Goal: Information Seeking & Learning: Learn about a topic

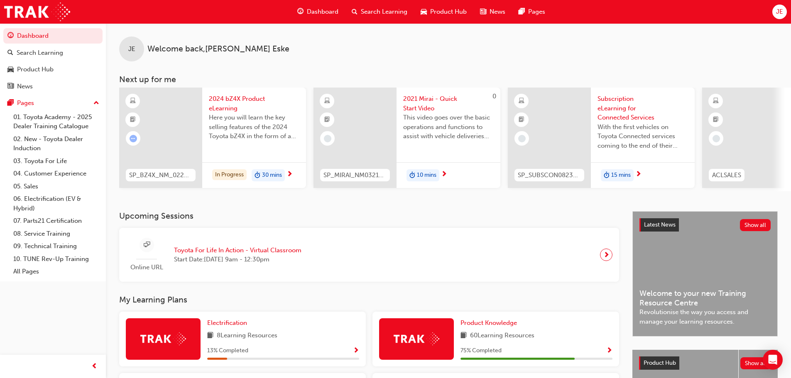
scroll to position [166, 0]
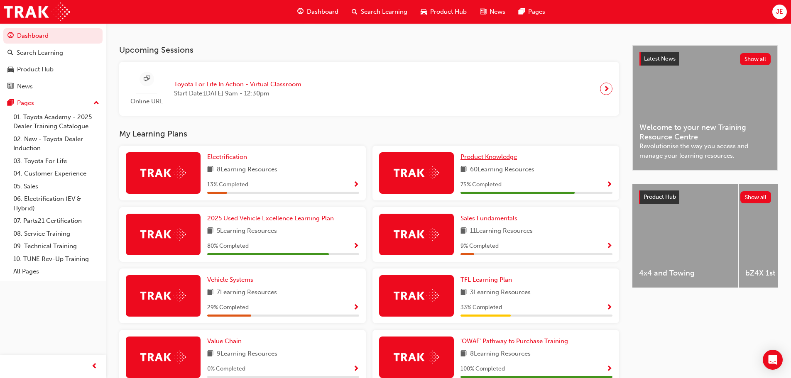
click at [489, 160] on span "Product Knowledge" at bounding box center [489, 156] width 56 height 7
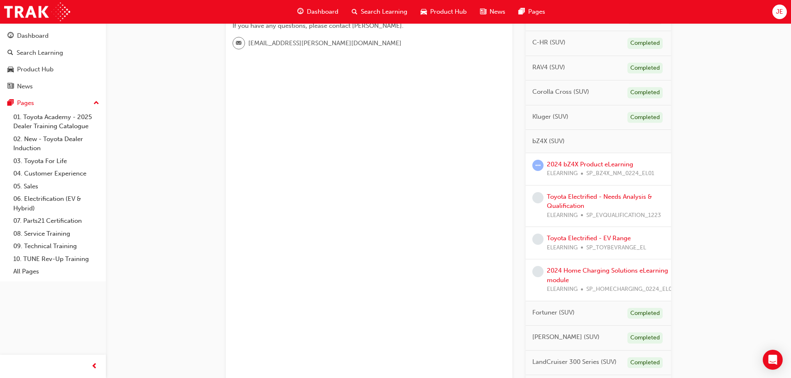
scroll to position [291, 0]
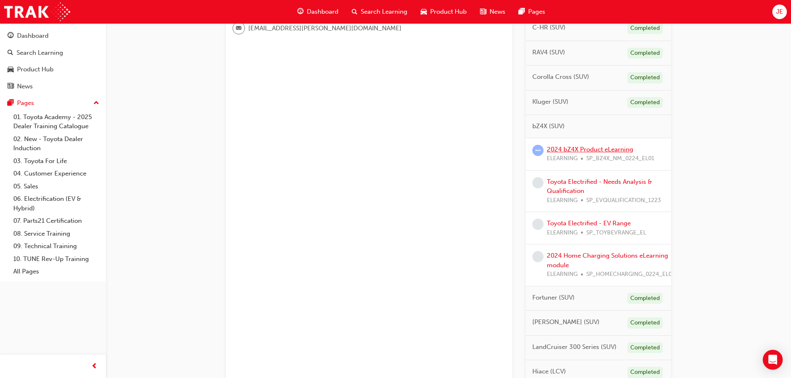
click at [590, 149] on link "2024 bZ4X Product eLearning" at bounding box center [590, 149] width 86 height 7
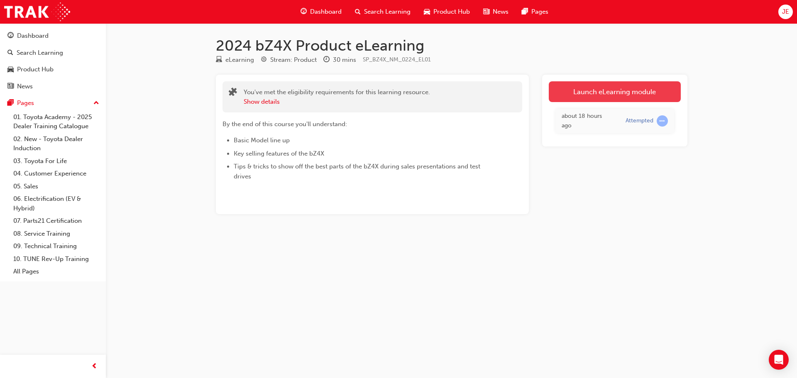
click at [577, 91] on link "Launch eLearning module" at bounding box center [615, 91] width 132 height 21
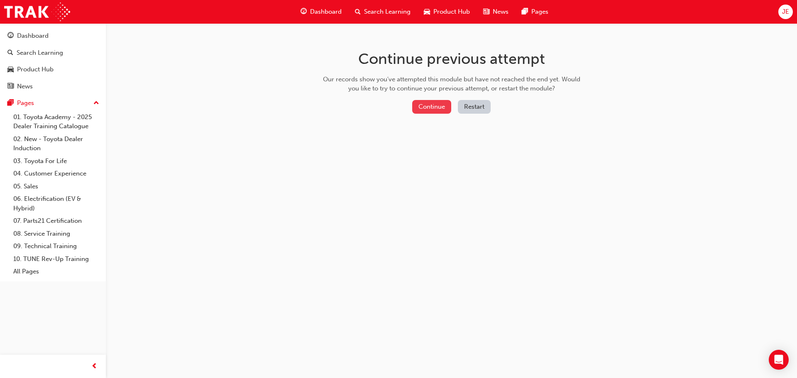
click at [433, 104] on button "Continue" at bounding box center [431, 107] width 39 height 14
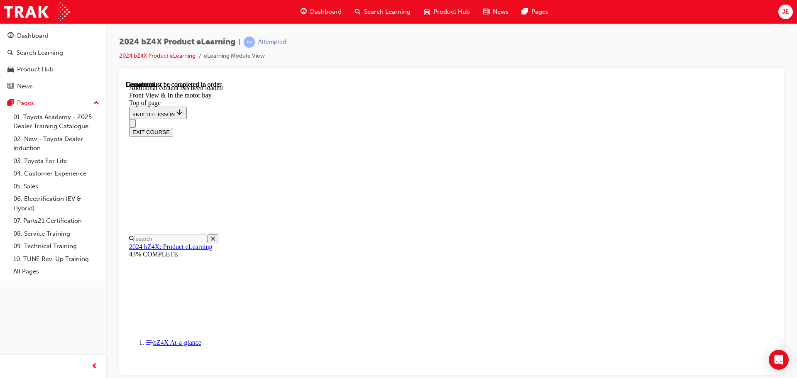
scroll to position [649, 0]
drag, startPoint x: 444, startPoint y: 179, endPoint x: 490, endPoint y: 219, distance: 61.5
drag, startPoint x: 439, startPoint y: 180, endPoint x: 501, endPoint y: 181, distance: 62.7
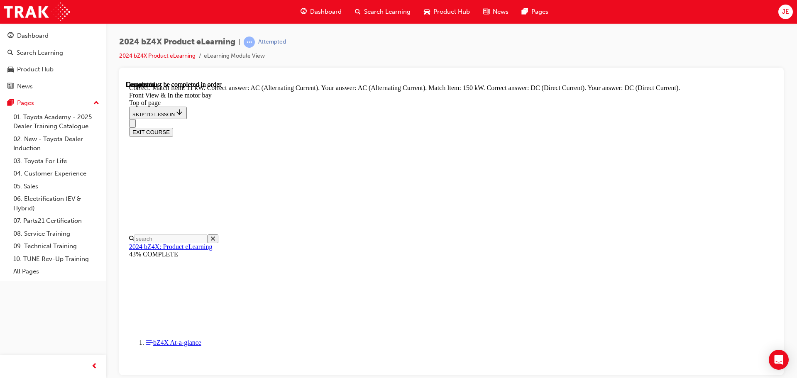
scroll to position [963, 0]
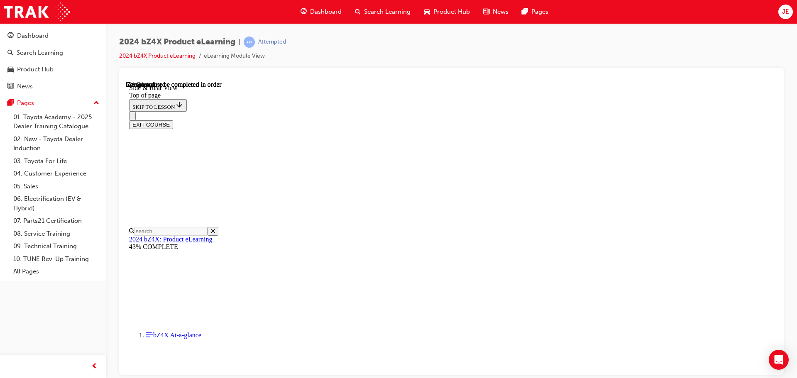
scroll to position [233, 0]
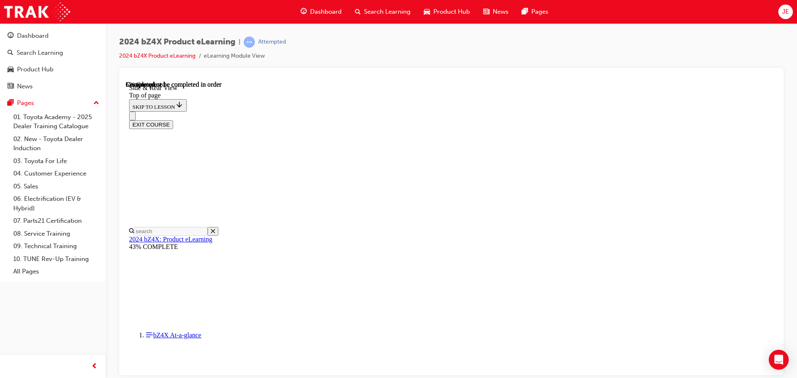
scroll to position [275, 0]
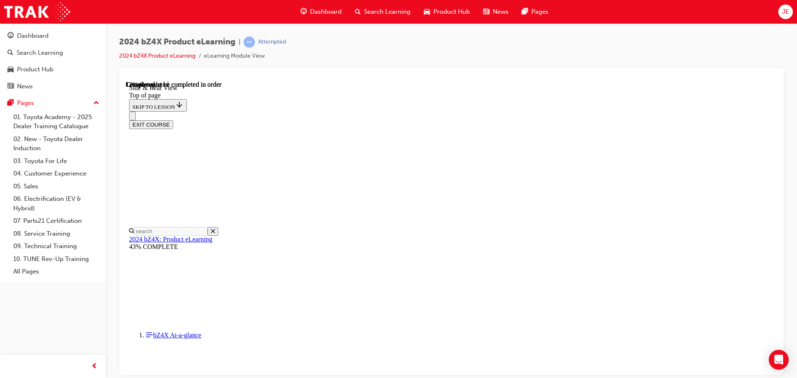
scroll to position [61, 0]
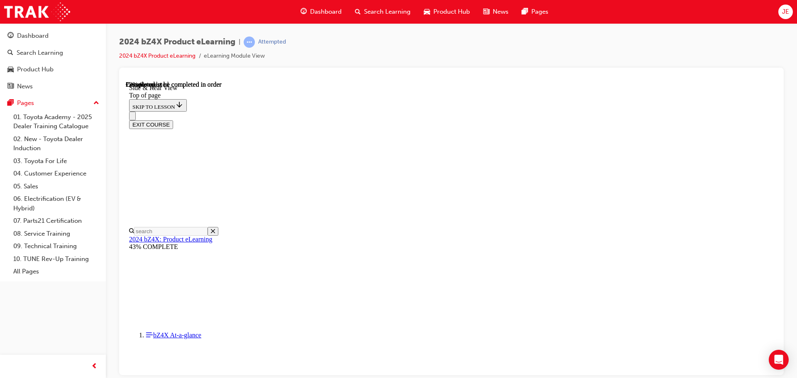
scroll to position [773, 0]
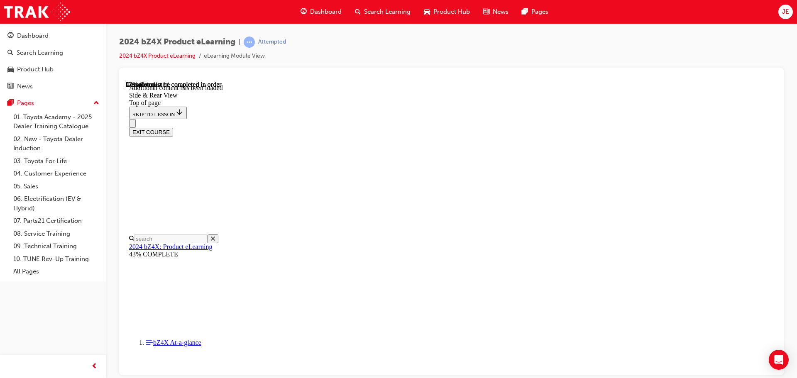
scroll to position [1470, 0]
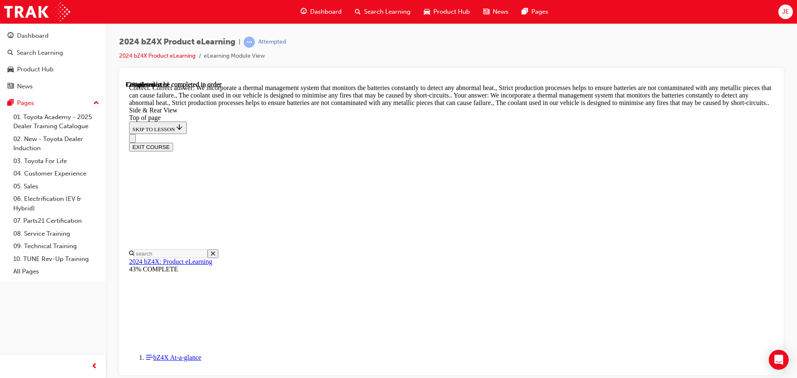
scroll to position [2176, 0]
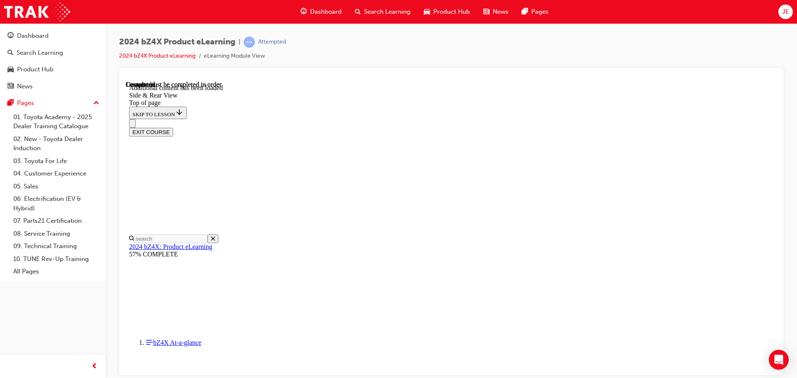
scroll to position [2740, 0]
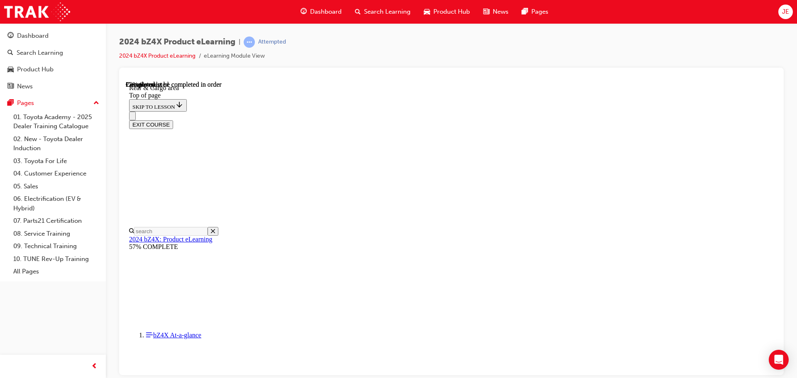
scroll to position [233, 0]
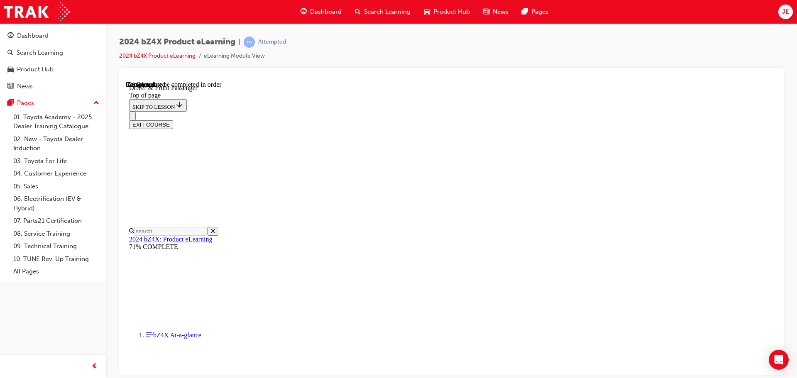
scroll to position [275, 0]
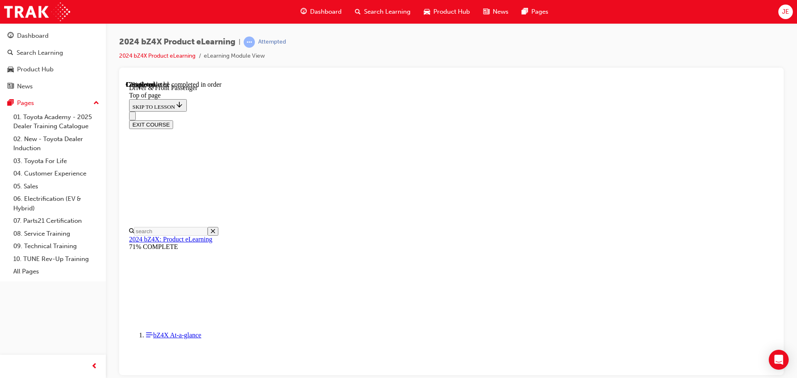
scroll to position [254, 0]
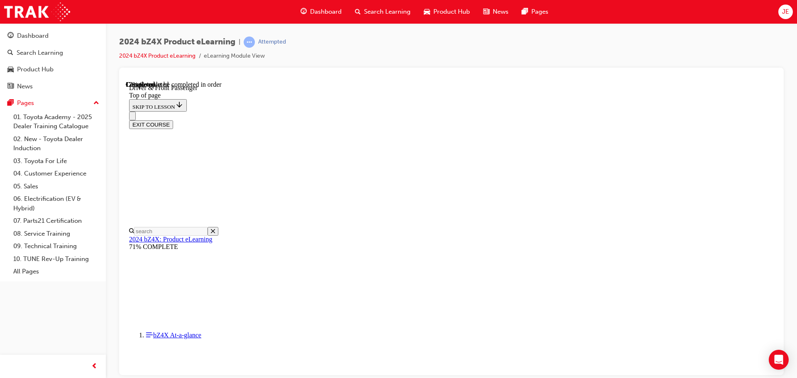
drag, startPoint x: 636, startPoint y: 223, endPoint x: 762, endPoint y: 355, distance: 181.8
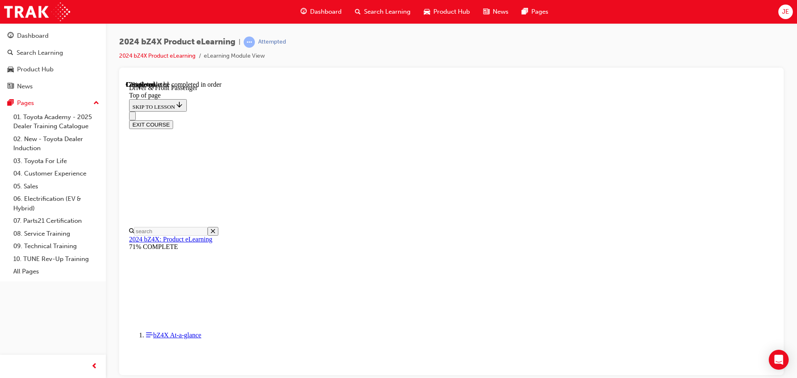
scroll to position [0, 0]
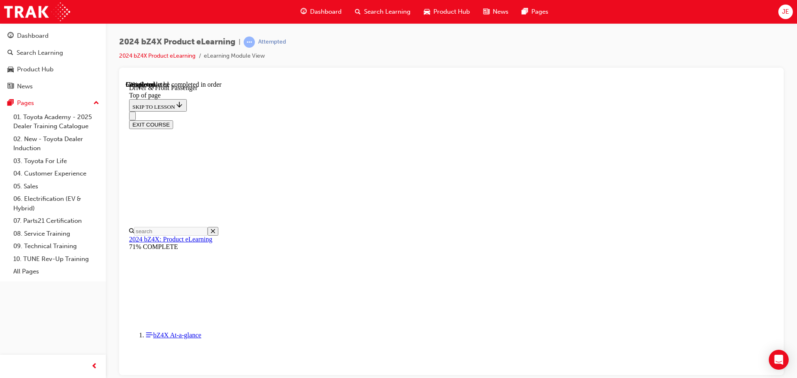
scroll to position [1117, 0]
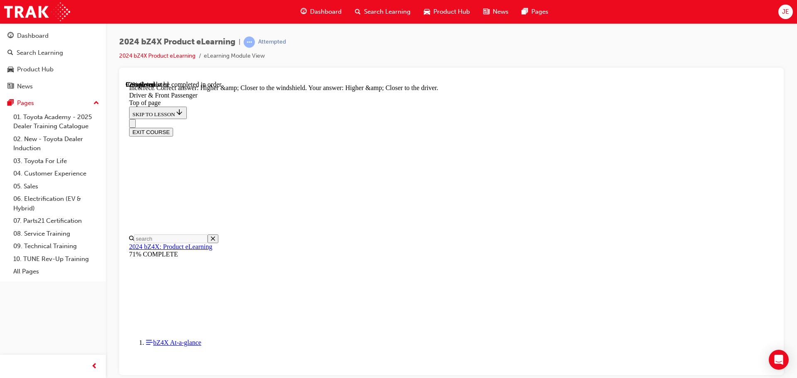
scroll to position [2007, 0]
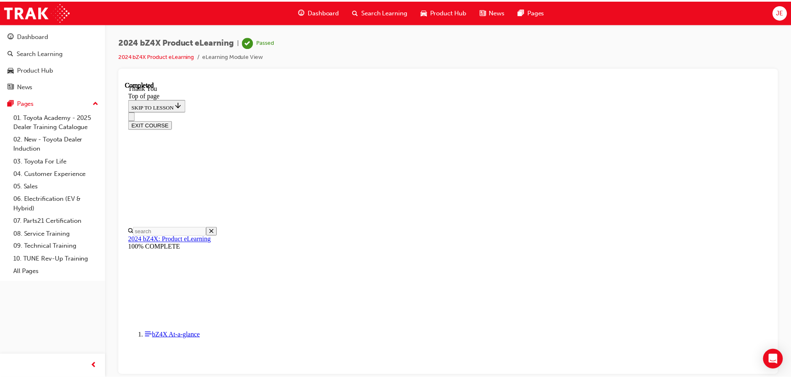
scroll to position [0, 0]
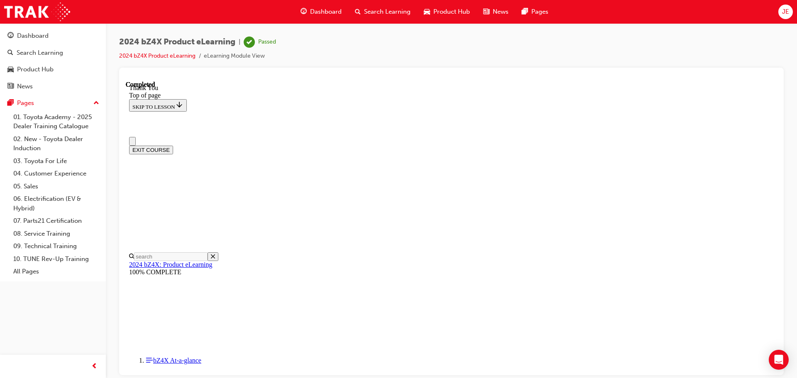
click at [316, 11] on span "Dashboard" at bounding box center [326, 12] width 32 height 10
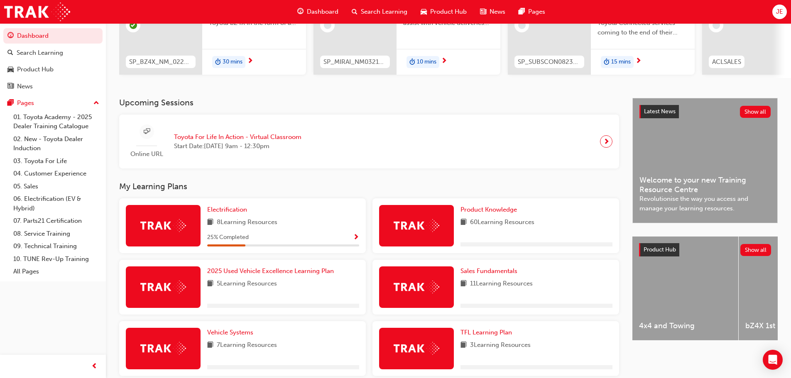
scroll to position [166, 0]
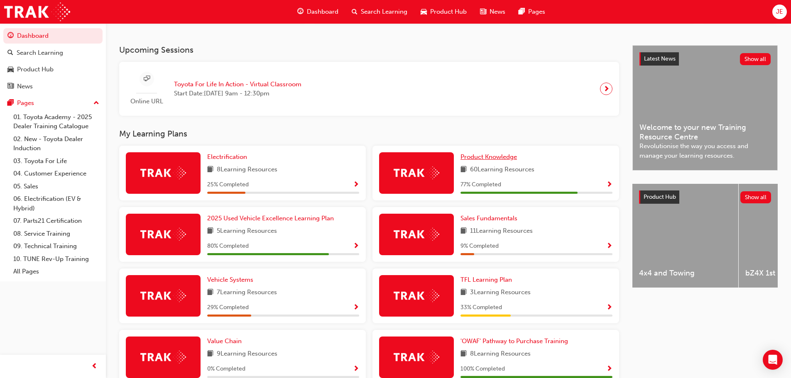
click at [490, 160] on span "Product Knowledge" at bounding box center [489, 156] width 56 height 7
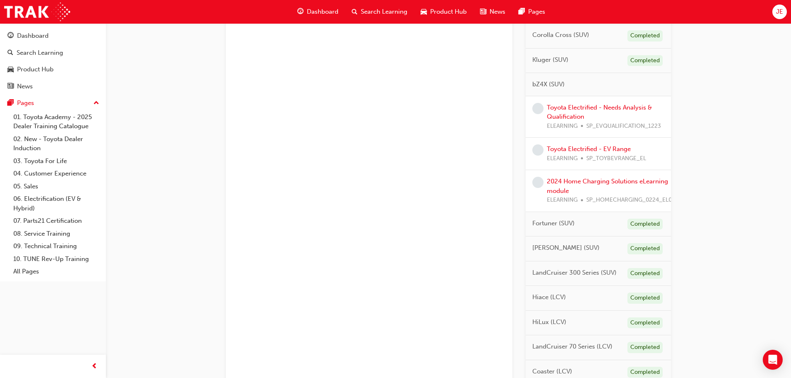
scroll to position [332, 0]
click at [555, 107] on link "Toyota Electrified - Needs Analysis & Qualification" at bounding box center [599, 112] width 105 height 17
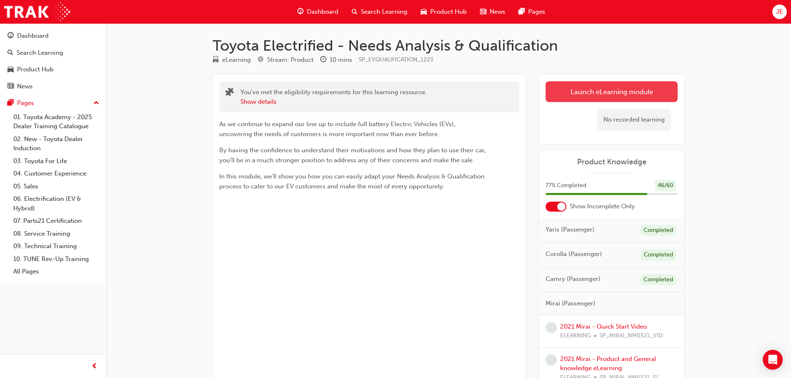
click at [567, 91] on link "Launch eLearning module" at bounding box center [612, 91] width 132 height 21
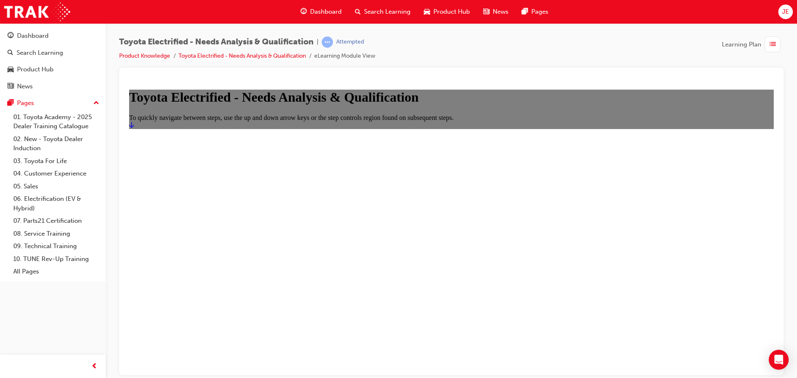
click at [134, 128] on icon "Start" at bounding box center [131, 124] width 5 height 7
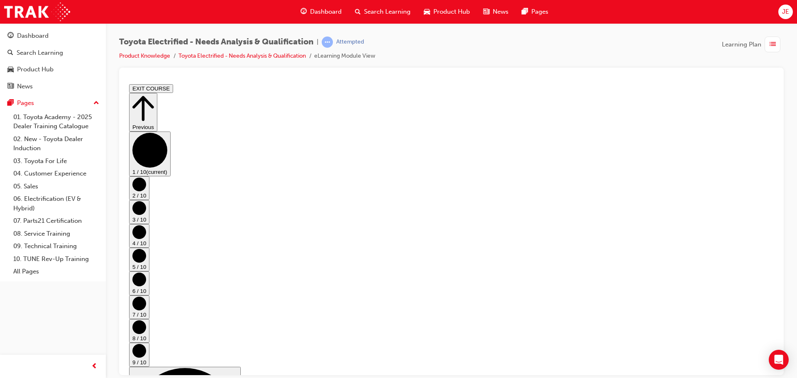
click at [146, 191] on circle "Step controls" at bounding box center [139, 184] width 14 height 14
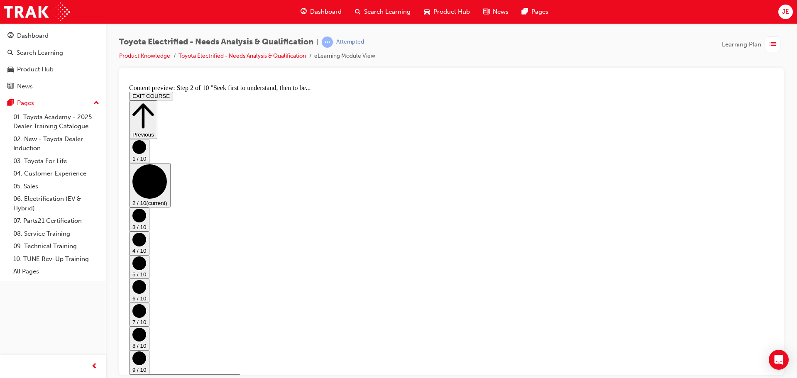
click at [146, 208] on circle "Step controls" at bounding box center [139, 215] width 14 height 14
click at [146, 233] on circle "Step controls" at bounding box center [139, 240] width 14 height 14
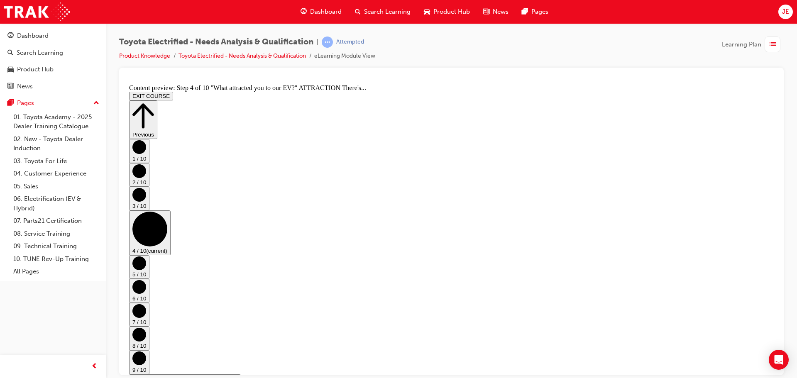
scroll to position [125, 0]
drag, startPoint x: 413, startPoint y: 273, endPoint x: 441, endPoint y: 273, distance: 27.8
click at [146, 256] on circle "Step controls" at bounding box center [139, 263] width 14 height 14
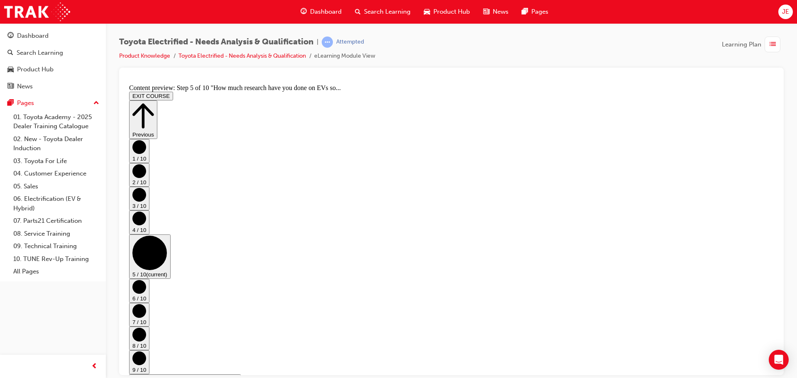
scroll to position [331, 0]
click at [146, 280] on circle "Step controls" at bounding box center [139, 287] width 14 height 14
click at [146, 304] on circle "Step controls" at bounding box center [139, 311] width 14 height 14
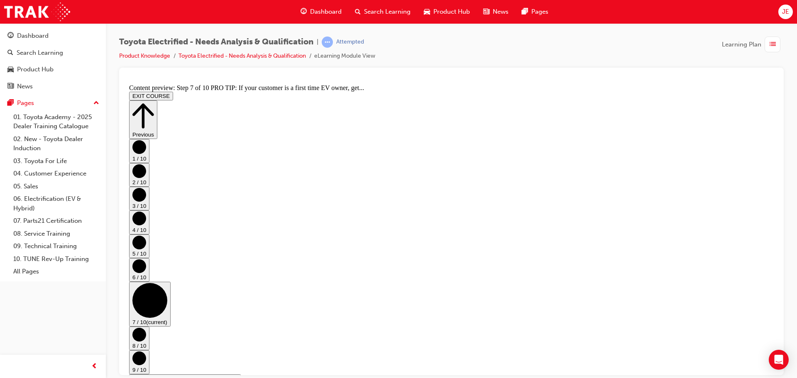
click at [146, 328] on circle "Step controls" at bounding box center [139, 335] width 14 height 14
click at [146, 351] on circle "Step controls" at bounding box center [139, 358] width 14 height 14
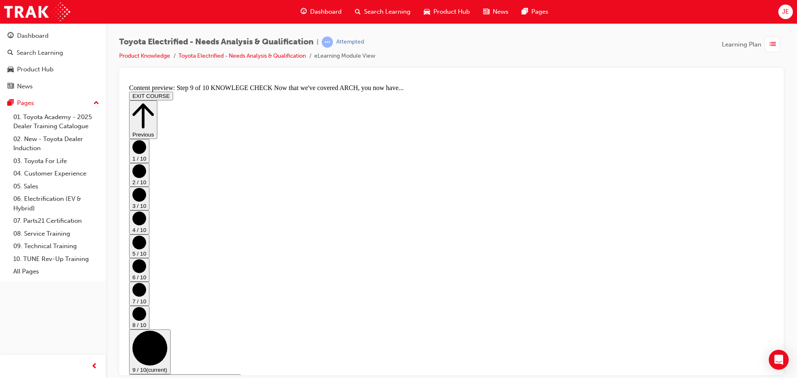
scroll to position [125, 0]
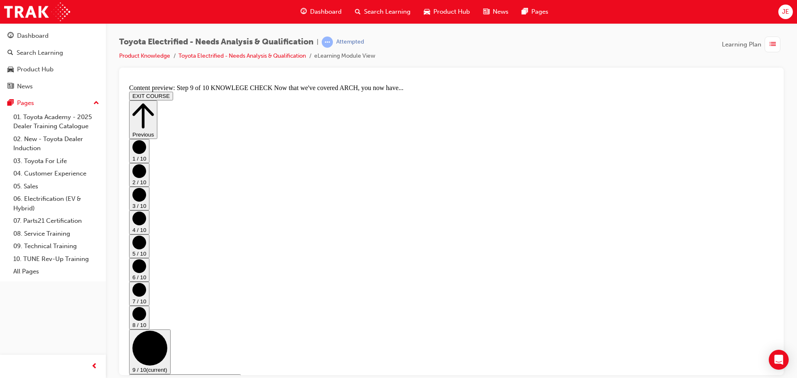
scroll to position [149, 0]
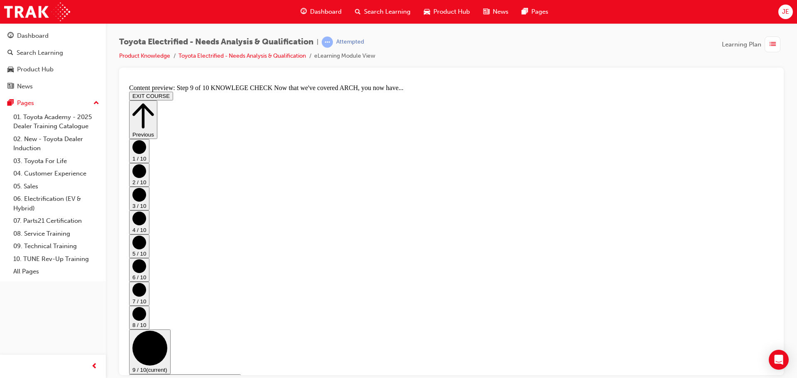
click at [173, 91] on button "EXIT COURSE" at bounding box center [151, 95] width 44 height 9
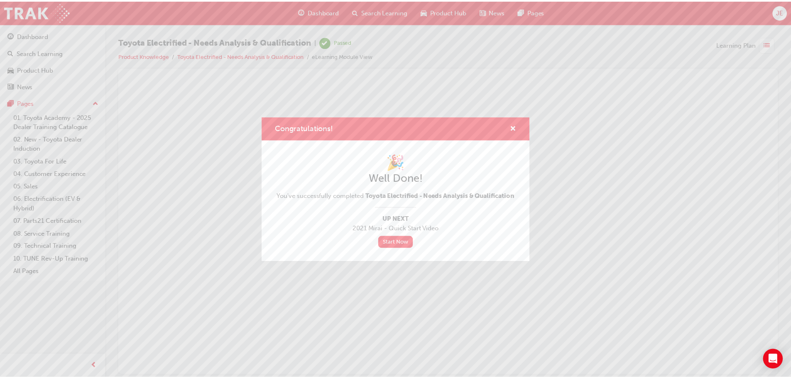
scroll to position [0, 0]
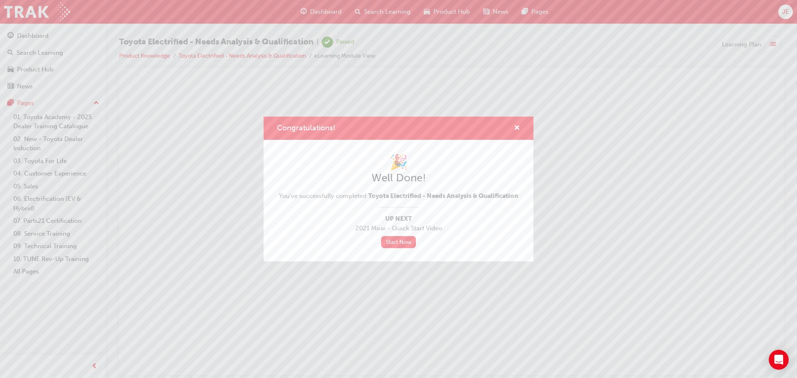
click at [331, 11] on div "Congratulations! 🎉 Well Done! You've successfully completed Toyota Electrified …" at bounding box center [398, 189] width 797 height 378
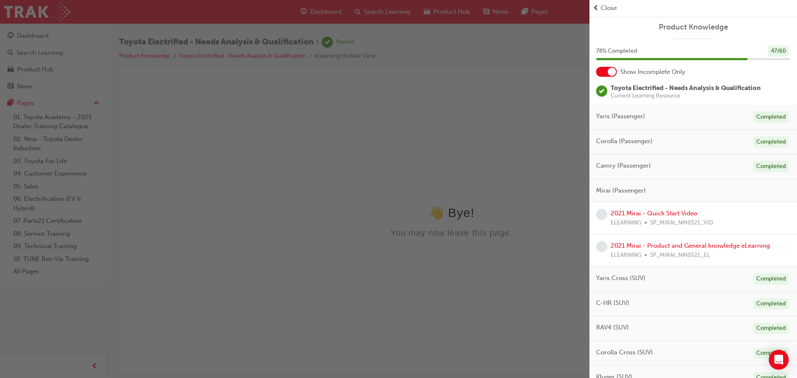
click at [611, 6] on span "Close" at bounding box center [609, 8] width 16 height 10
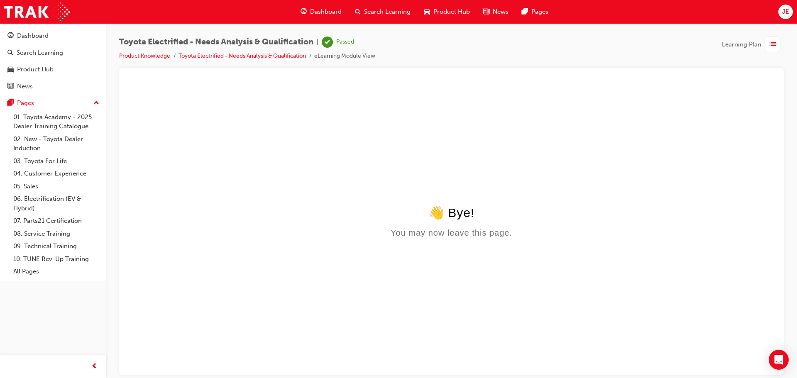
click at [329, 9] on span "Dashboard" at bounding box center [326, 12] width 32 height 10
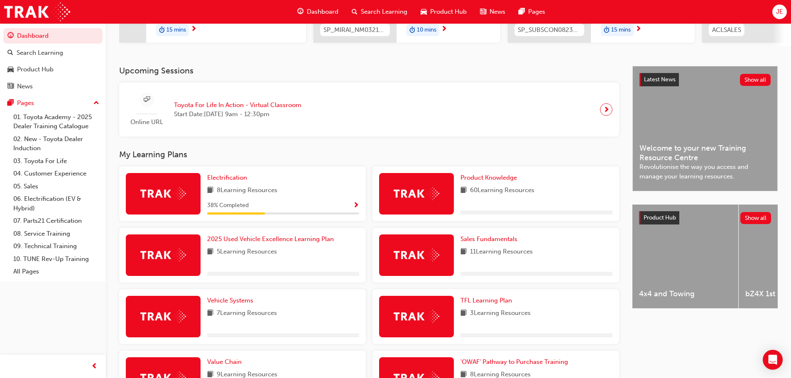
scroll to position [166, 0]
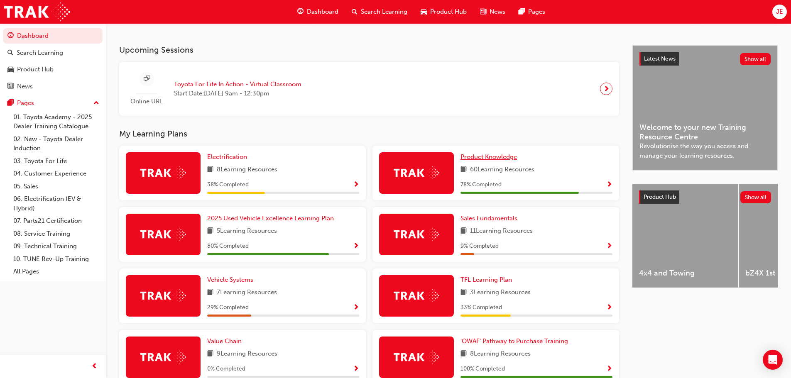
click at [488, 160] on span "Product Knowledge" at bounding box center [489, 156] width 56 height 7
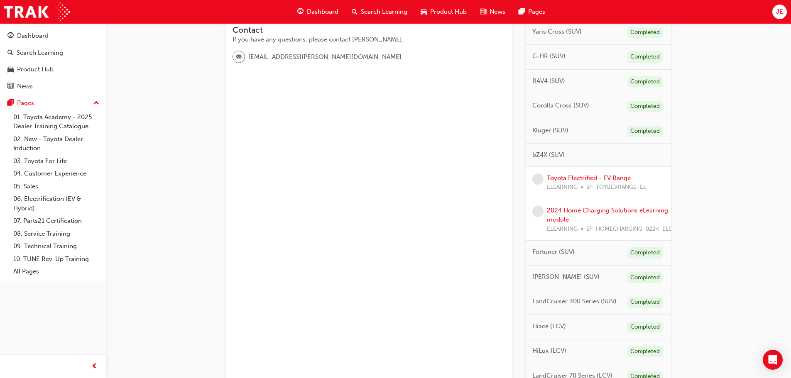
scroll to position [249, 0]
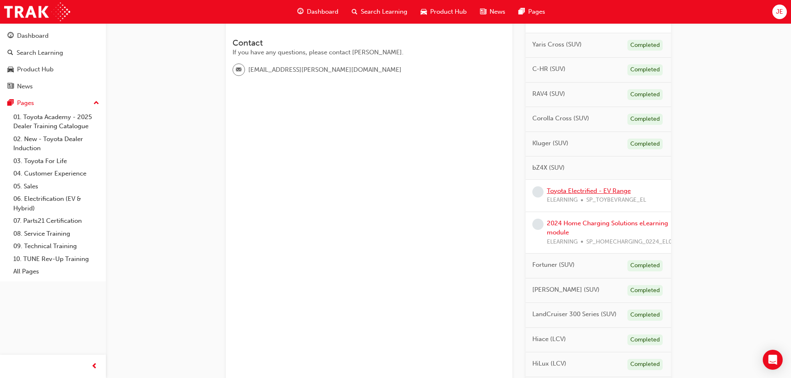
click at [582, 191] on link "Toyota Electrified - EV Range" at bounding box center [589, 190] width 84 height 7
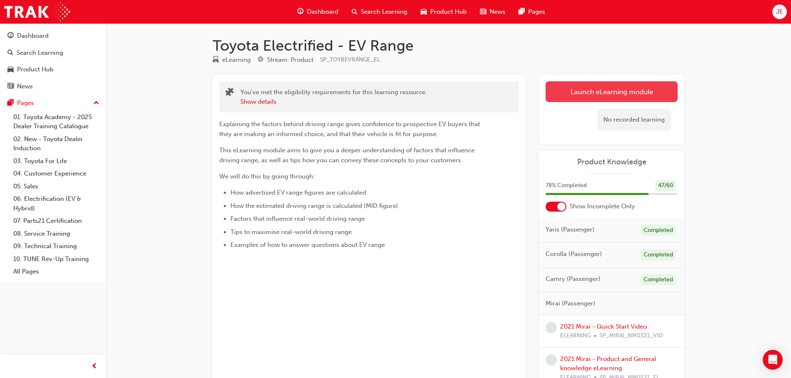
click at [585, 92] on link "Launch eLearning module" at bounding box center [612, 91] width 132 height 21
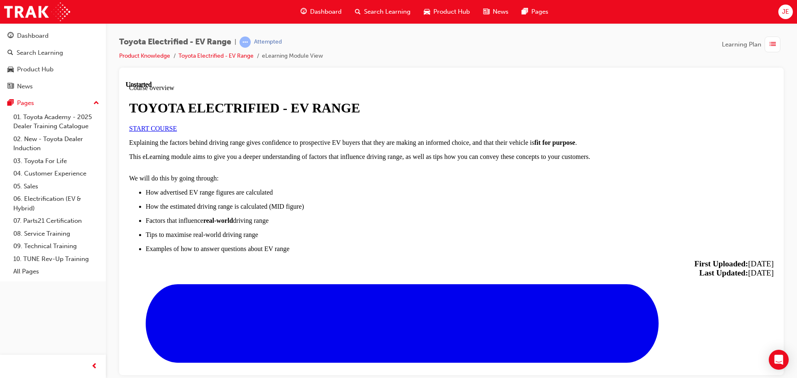
click at [177, 132] on span "START COURSE" at bounding box center [153, 128] width 48 height 7
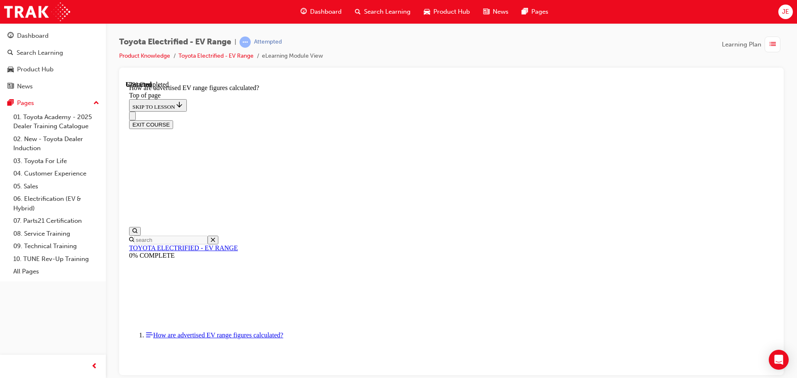
scroll to position [316, 0]
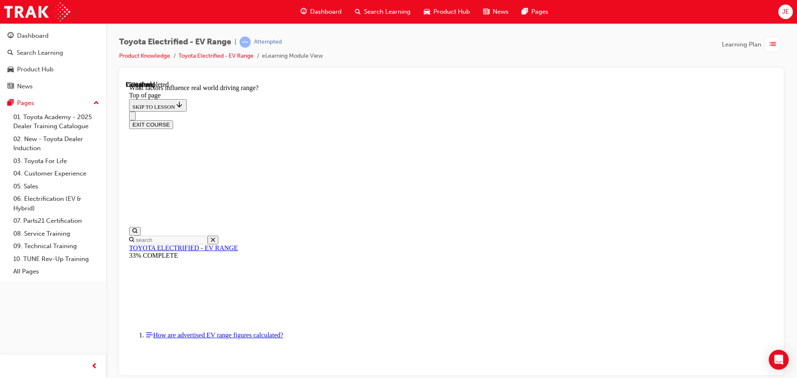
scroll to position [0, 0]
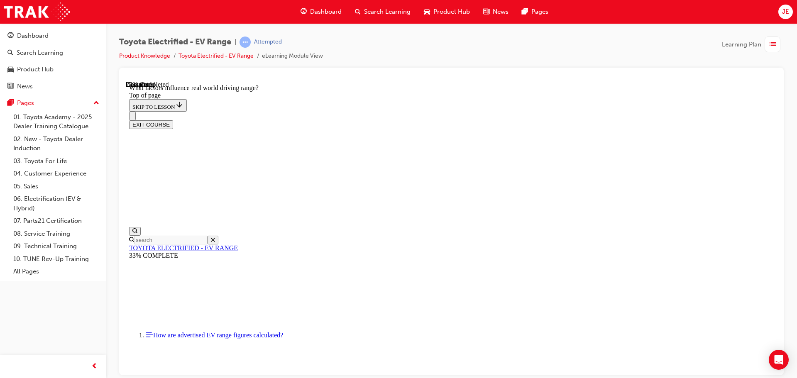
scroll to position [275, 0]
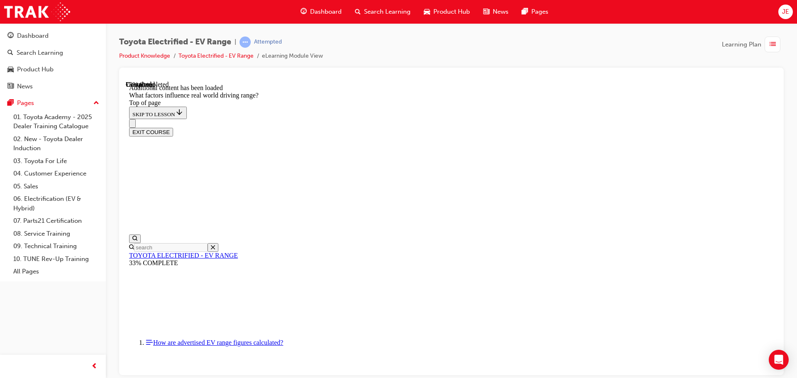
scroll to position [1086, 0]
drag, startPoint x: 368, startPoint y: 245, endPoint x: 494, endPoint y: 141, distance: 163.4
drag, startPoint x: 508, startPoint y: 125, endPoint x: 382, endPoint y: 217, distance: 155.4
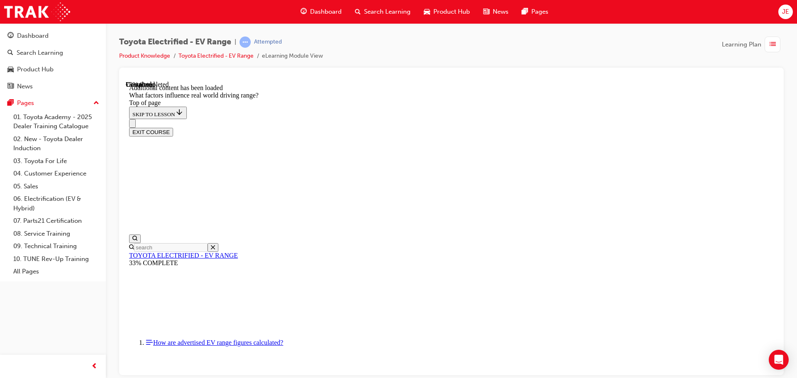
drag, startPoint x: 517, startPoint y: 122, endPoint x: 625, endPoint y: 238, distance: 159.0
drag, startPoint x: 511, startPoint y: 123, endPoint x: 395, endPoint y: 223, distance: 152.8
drag, startPoint x: 516, startPoint y: 130, endPoint x: 420, endPoint y: 253, distance: 156.3
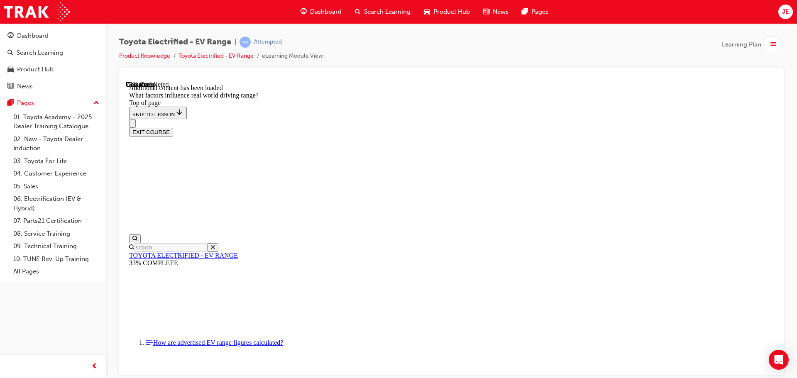
drag, startPoint x: 509, startPoint y: 137, endPoint x: 617, endPoint y: 249, distance: 155.7
drag, startPoint x: 515, startPoint y: 124, endPoint x: 407, endPoint y: 245, distance: 162.3
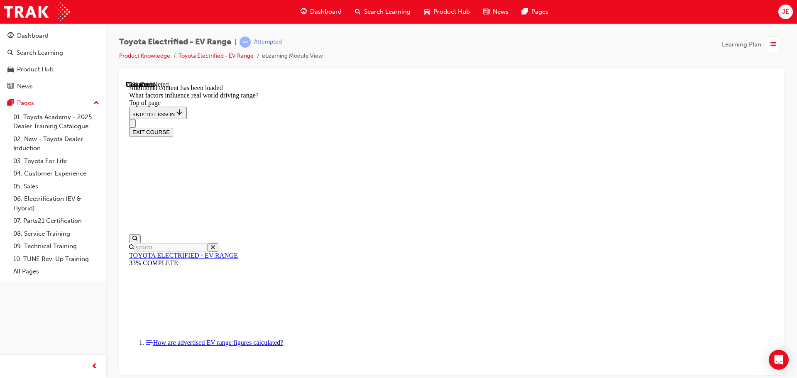
drag, startPoint x: 503, startPoint y: 135, endPoint x: 609, endPoint y: 248, distance: 154.8
drag, startPoint x: 494, startPoint y: 130, endPoint x: 600, endPoint y: 248, distance: 157.9
drag, startPoint x: 510, startPoint y: 127, endPoint x: 620, endPoint y: 237, distance: 155.9
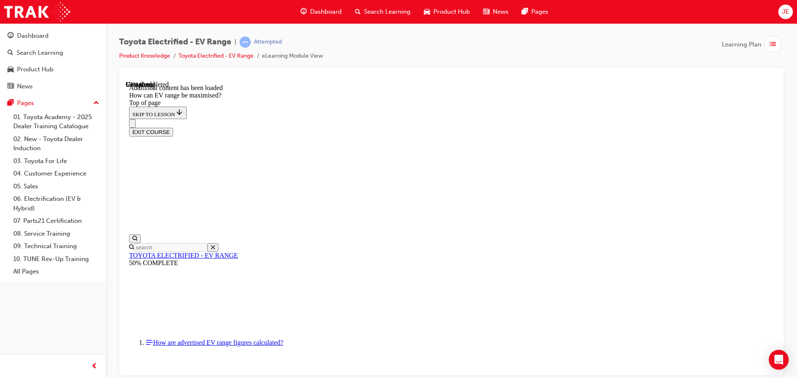
scroll to position [566, 0]
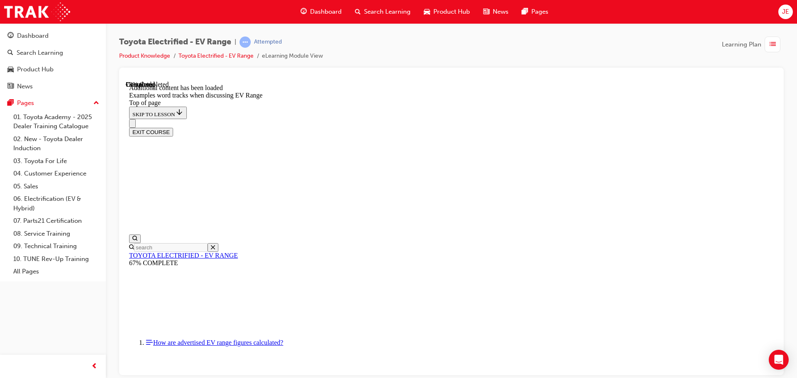
scroll to position [862, 0]
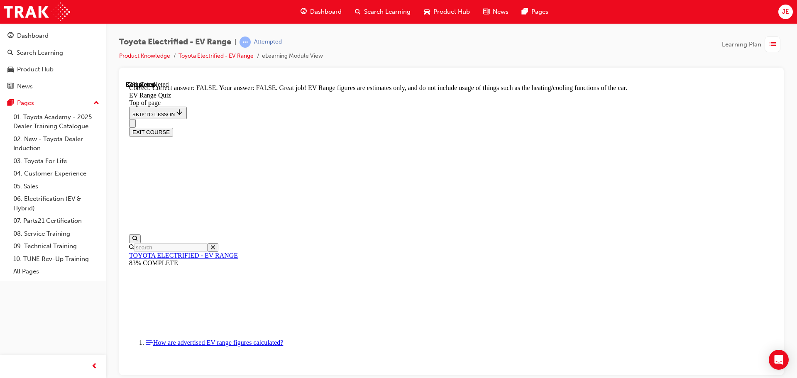
scroll to position [152, 0]
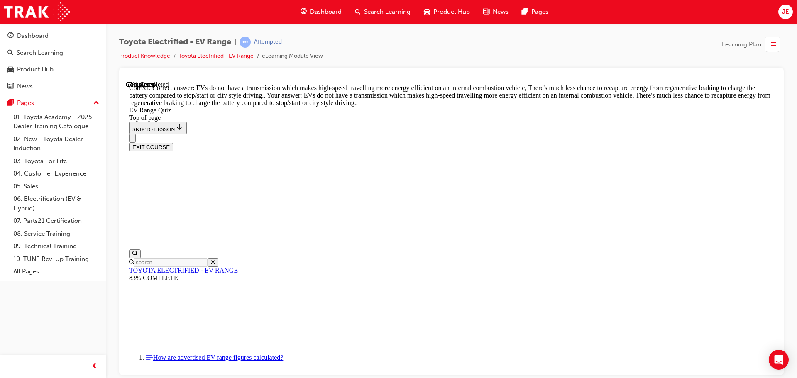
scroll to position [206, 0]
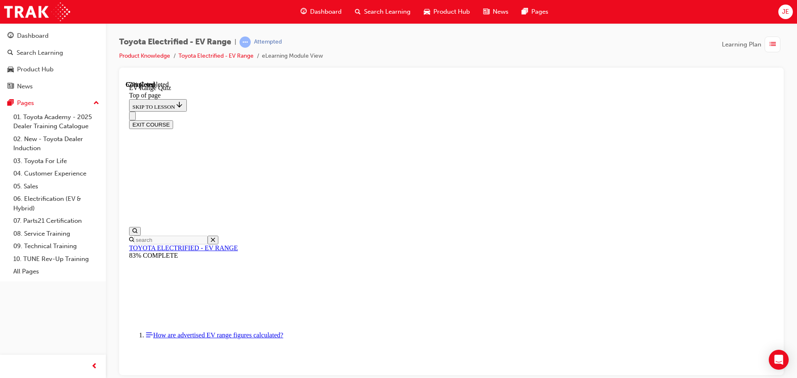
scroll to position [150, 0]
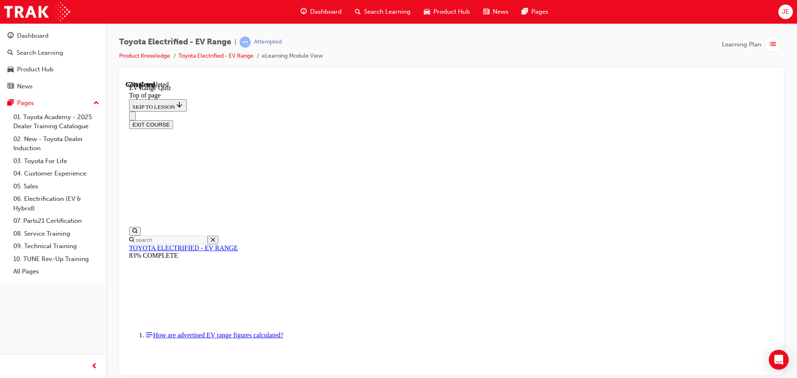
scroll to position [217, 0]
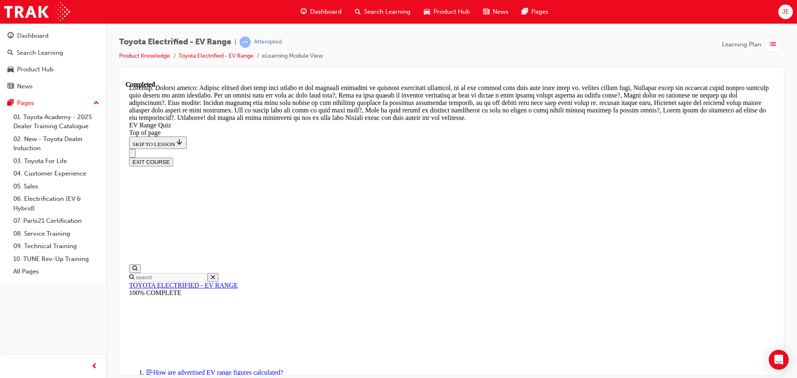
scroll to position [294, 0]
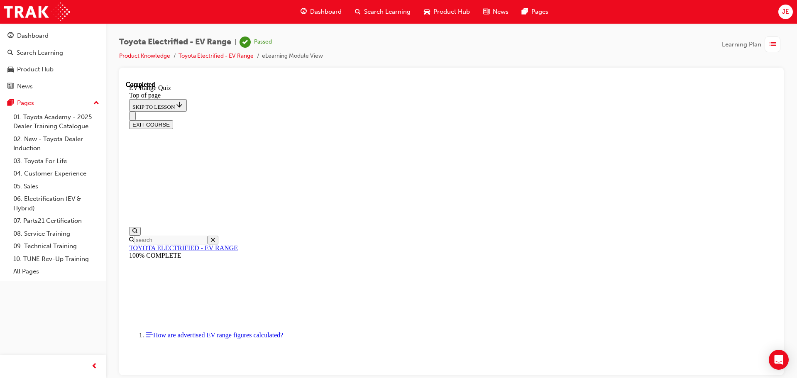
scroll to position [131, 0]
click at [173, 120] on button "EXIT COURSE" at bounding box center [151, 124] width 44 height 9
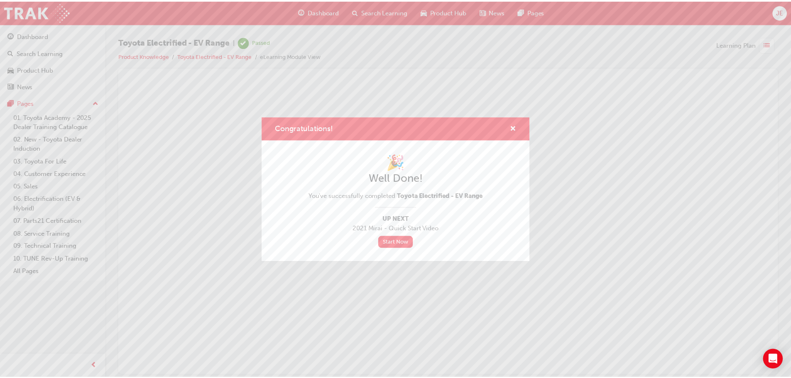
scroll to position [0, 0]
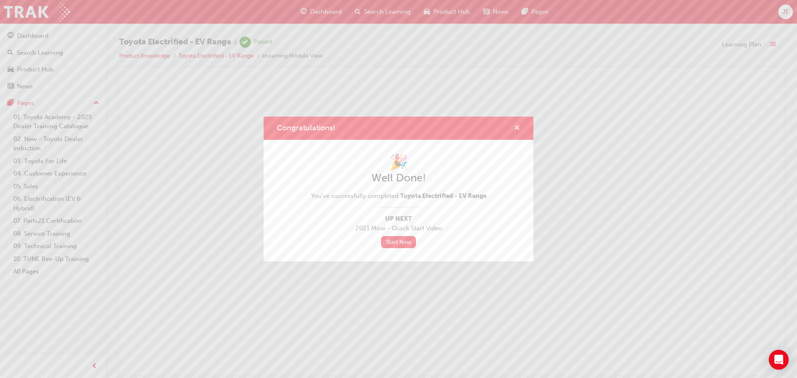
click at [518, 127] on span "cross-icon" at bounding box center [517, 128] width 6 height 7
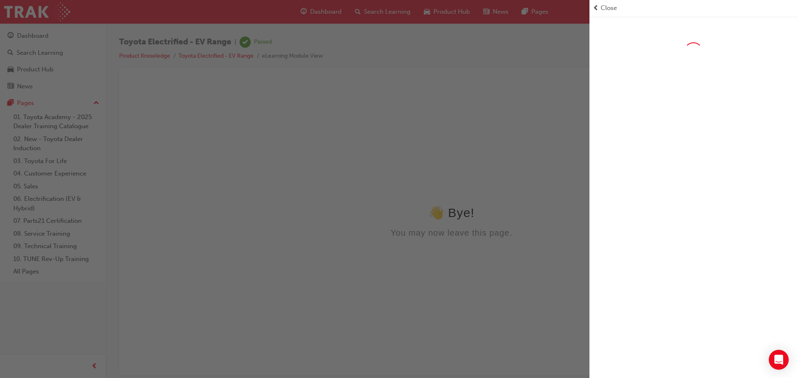
click at [606, 7] on span "Close" at bounding box center [609, 8] width 16 height 10
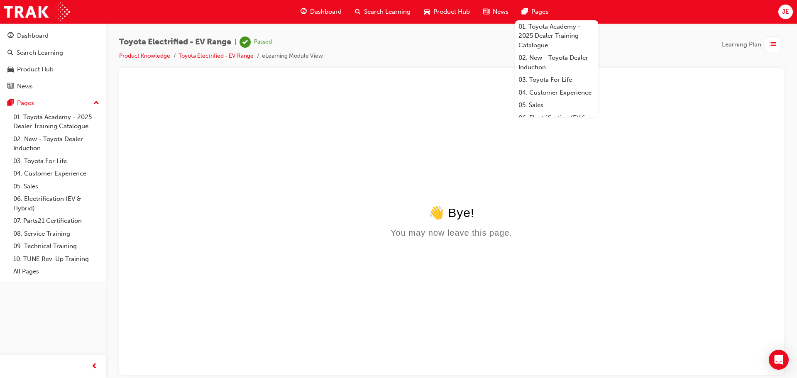
click at [321, 10] on span "Dashboard" at bounding box center [326, 12] width 32 height 10
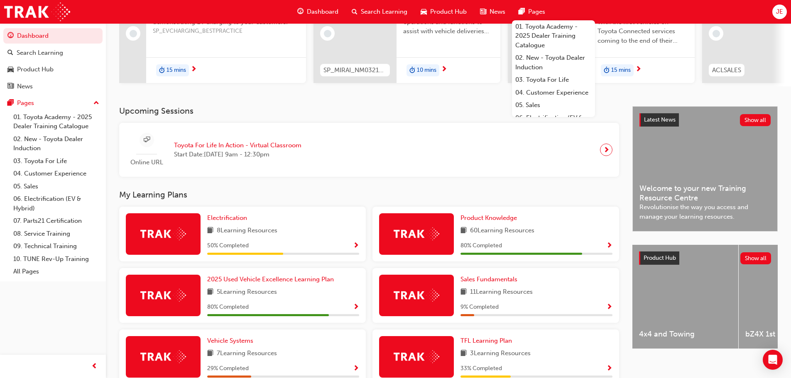
scroll to position [125, 0]
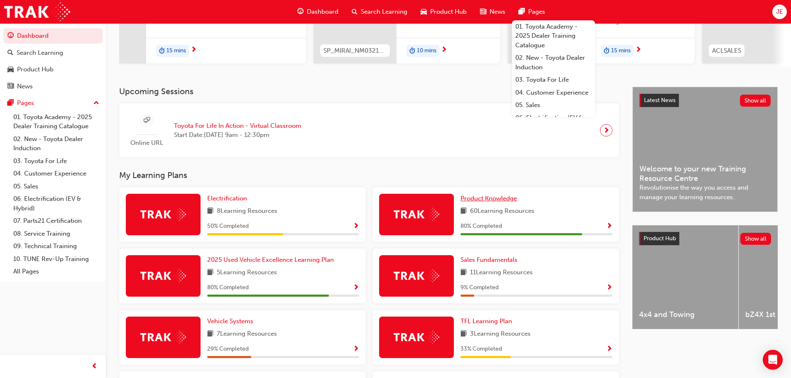
click at [488, 201] on span "Product Knowledge" at bounding box center [489, 198] width 56 height 7
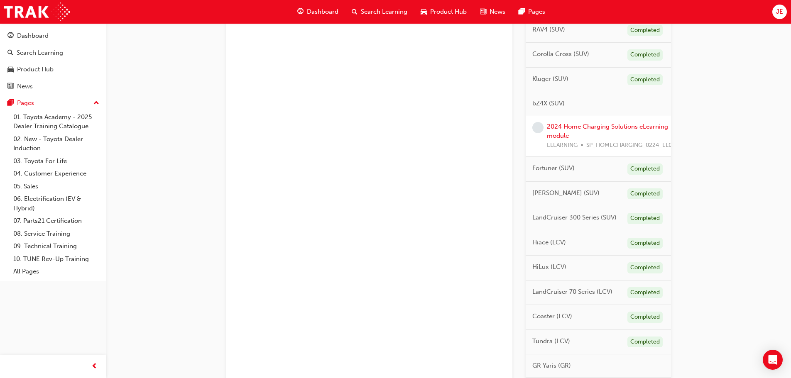
scroll to position [332, 0]
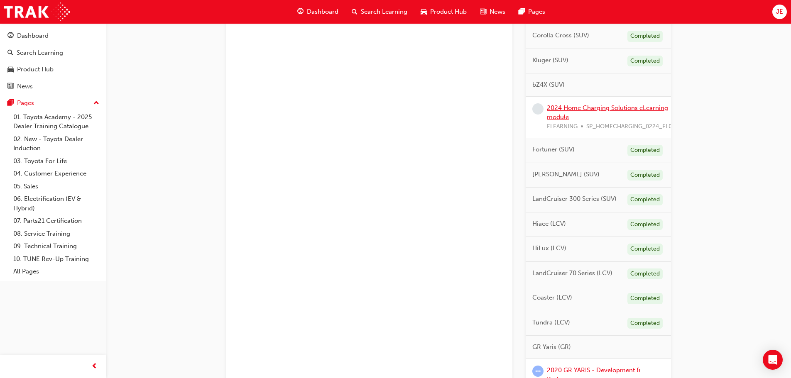
click at [579, 107] on link "2024 Home Charging Solutions eLearning module" at bounding box center [607, 112] width 121 height 17
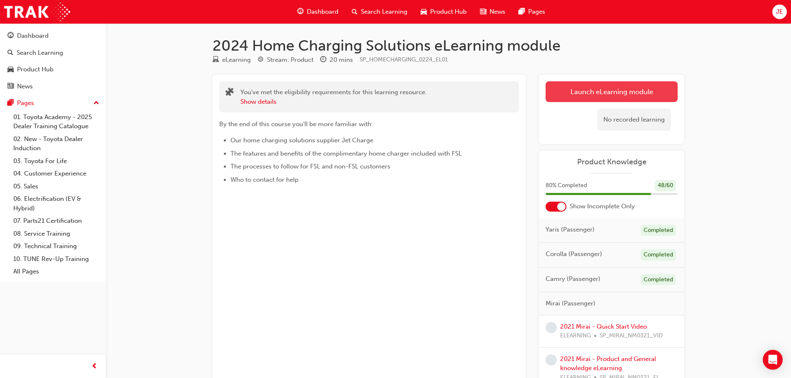
click at [578, 90] on link "Launch eLearning module" at bounding box center [612, 91] width 132 height 21
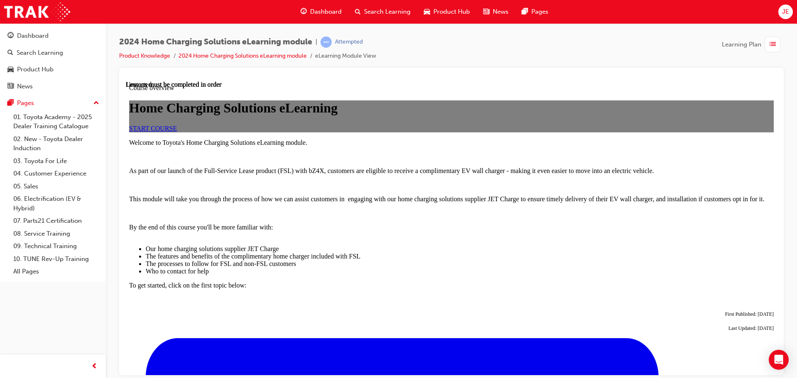
scroll to position [83, 0]
click at [177, 132] on span "START COURSE" at bounding box center [153, 128] width 48 height 7
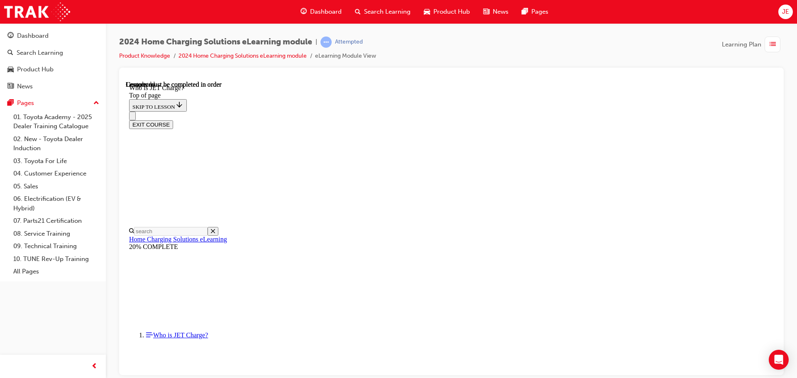
scroll to position [122, 0]
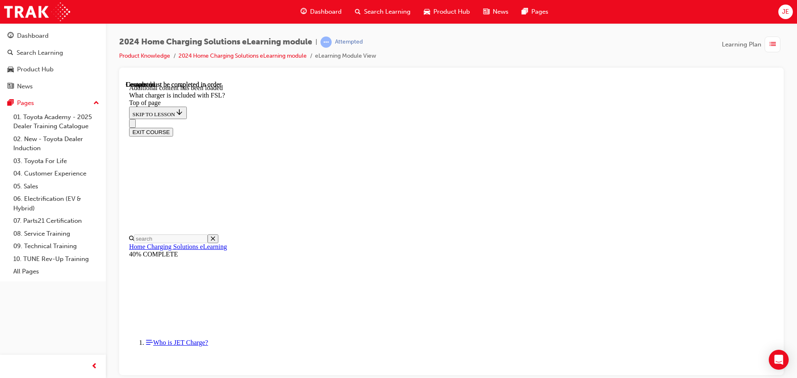
scroll to position [1091, 0]
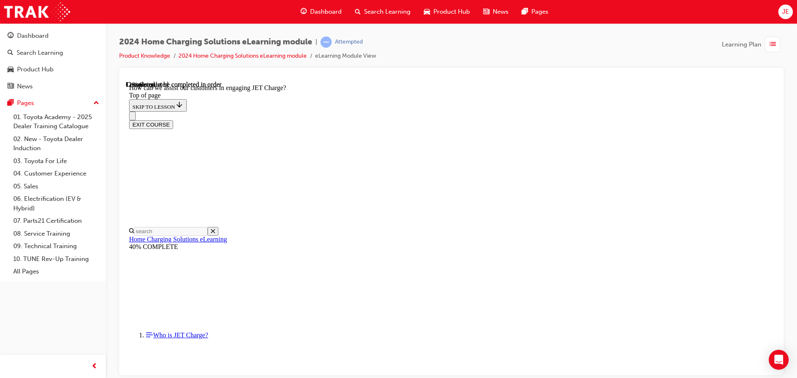
scroll to position [150, 0]
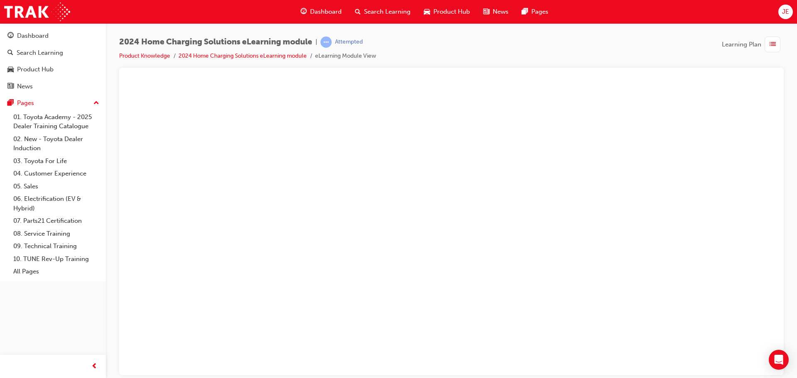
click at [474, 210] on button "Unzoom image" at bounding box center [452, 228] width 652 height 294
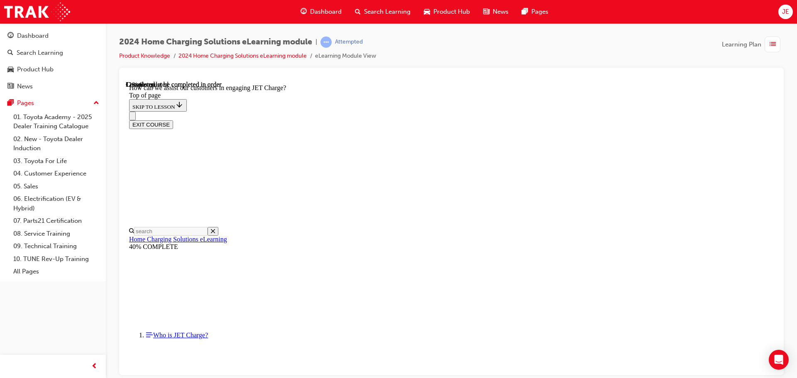
scroll to position [815, 0]
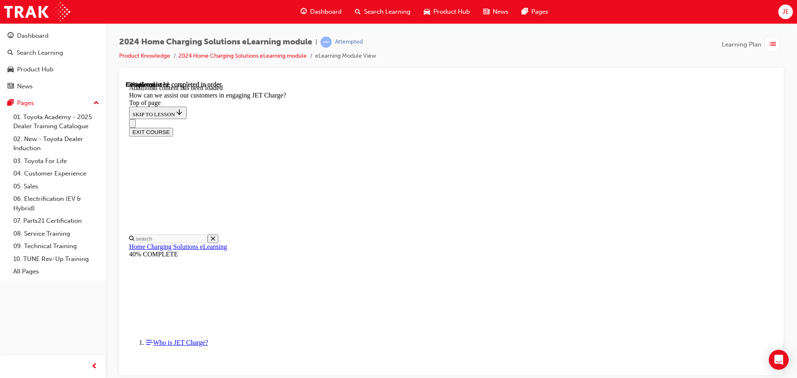
scroll to position [1794, 0]
drag, startPoint x: 419, startPoint y: 172, endPoint x: 463, endPoint y: 251, distance: 90.7
drag, startPoint x: 426, startPoint y: 215, endPoint x: 491, endPoint y: 215, distance: 64.8
drag, startPoint x: 434, startPoint y: 337, endPoint x: 492, endPoint y: 175, distance: 172.5
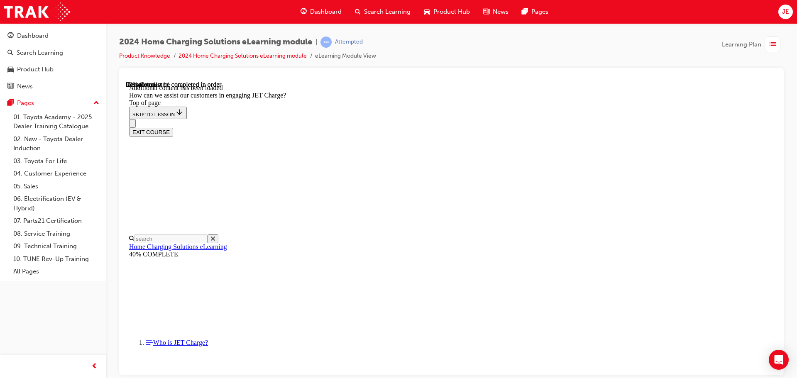
drag, startPoint x: 428, startPoint y: 335, endPoint x: 478, endPoint y: 333, distance: 50.3
drag, startPoint x: 428, startPoint y: 302, endPoint x: 500, endPoint y: 299, distance: 72.7
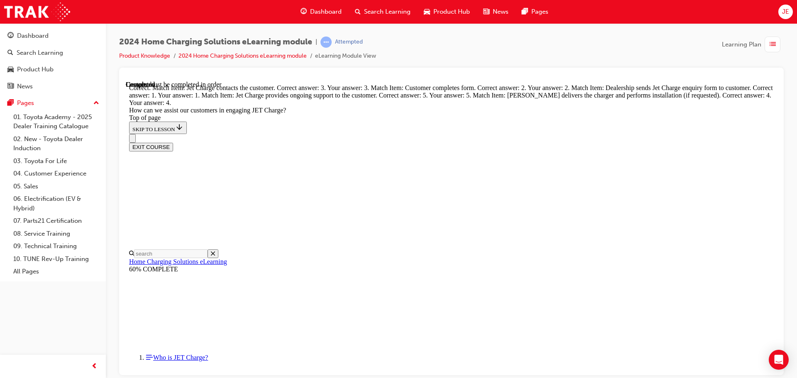
scroll to position [2168, 0]
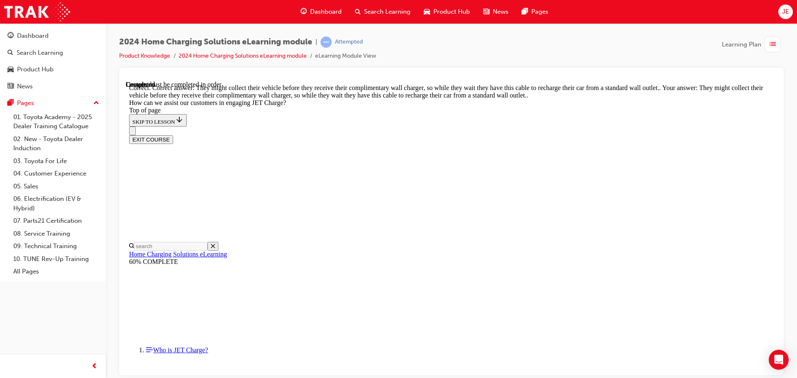
scroll to position [2292, 0]
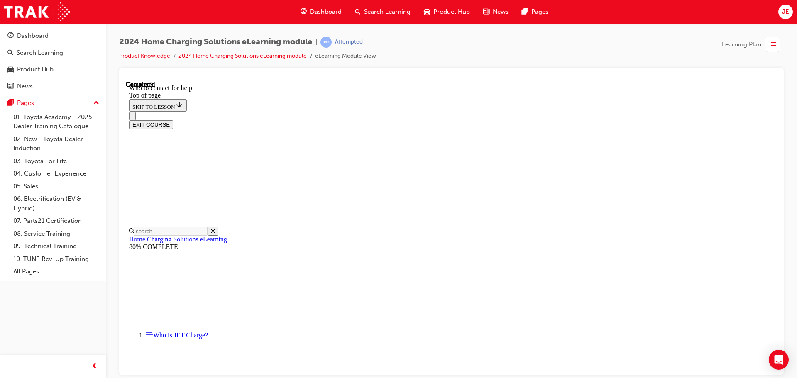
scroll to position [967, 0]
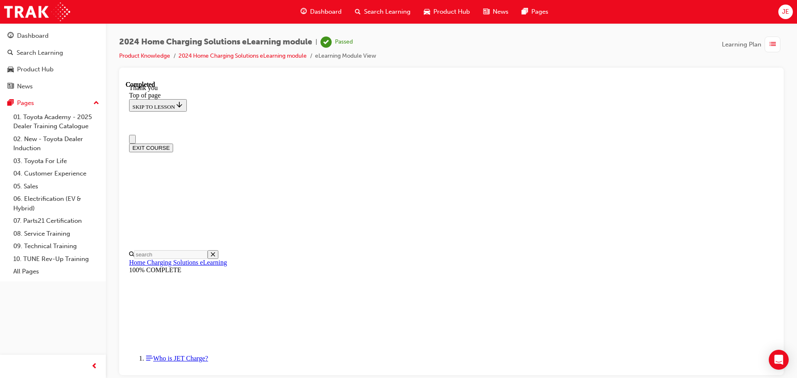
scroll to position [0, 0]
click at [173, 145] on button "EXIT COURSE" at bounding box center [151, 149] width 44 height 9
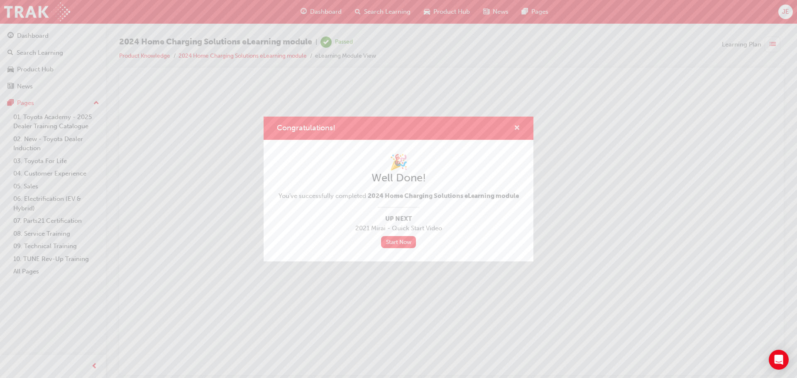
click at [519, 127] on span "cross-icon" at bounding box center [517, 128] width 6 height 7
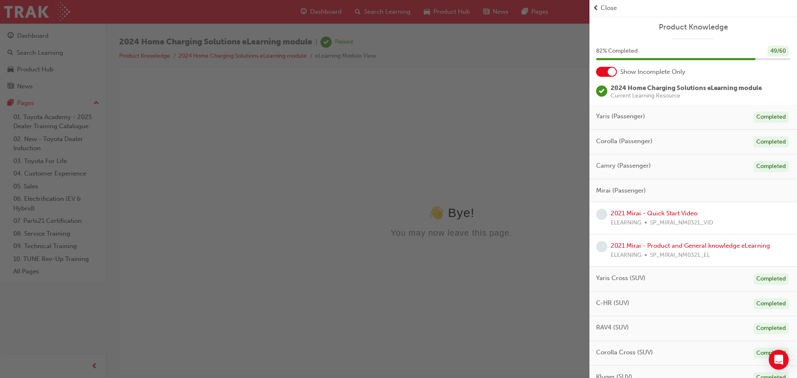
click at [604, 5] on span "Close" at bounding box center [609, 8] width 16 height 10
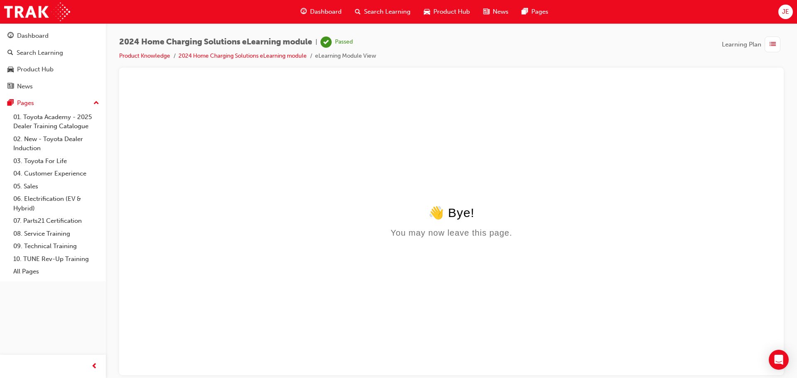
click at [326, 11] on span "Dashboard" at bounding box center [326, 12] width 32 height 10
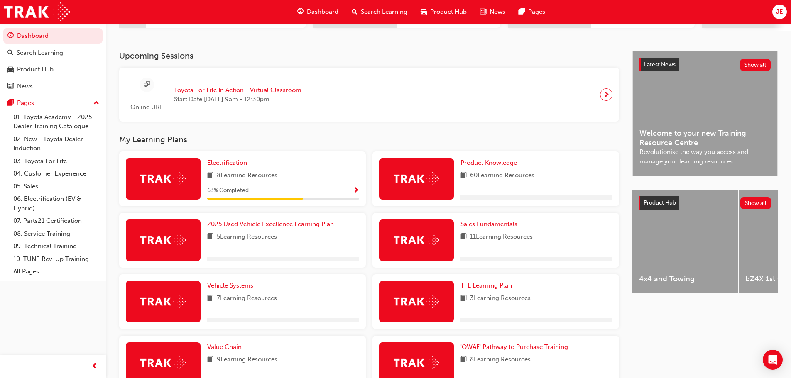
scroll to position [166, 0]
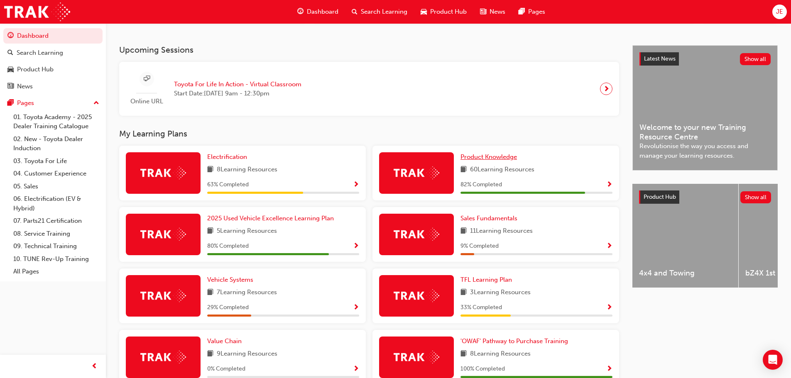
click at [483, 160] on span "Product Knowledge" at bounding box center [489, 156] width 56 height 7
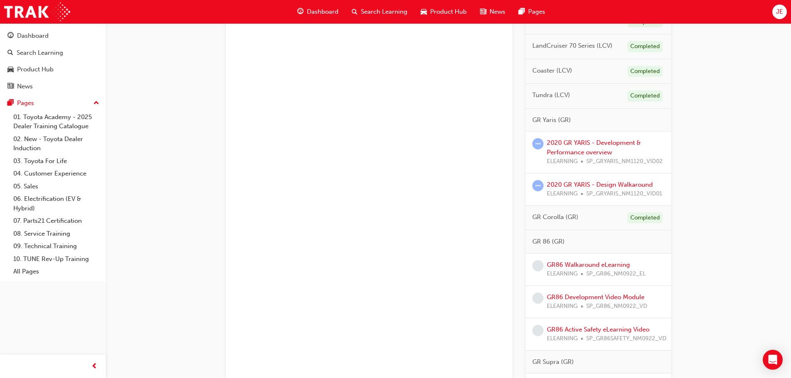
scroll to position [540, 0]
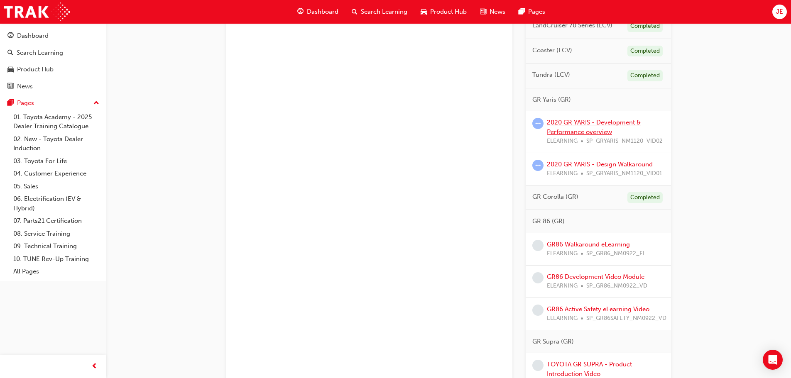
click at [584, 120] on link "2020 GR YARIS - Development & Performance overview" at bounding box center [594, 127] width 94 height 17
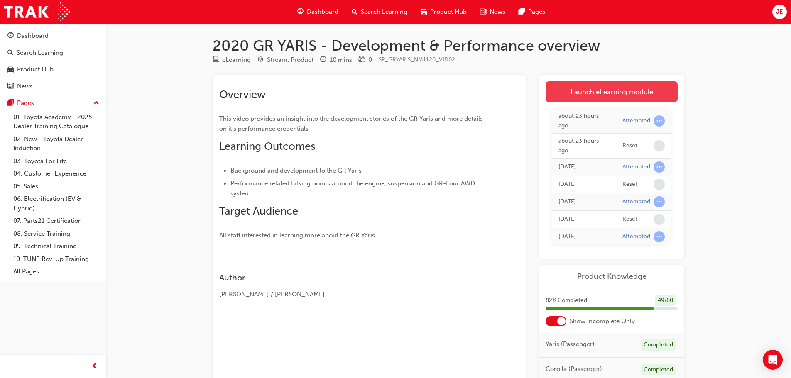
click at [605, 91] on link "Launch eLearning module" at bounding box center [612, 91] width 132 height 21
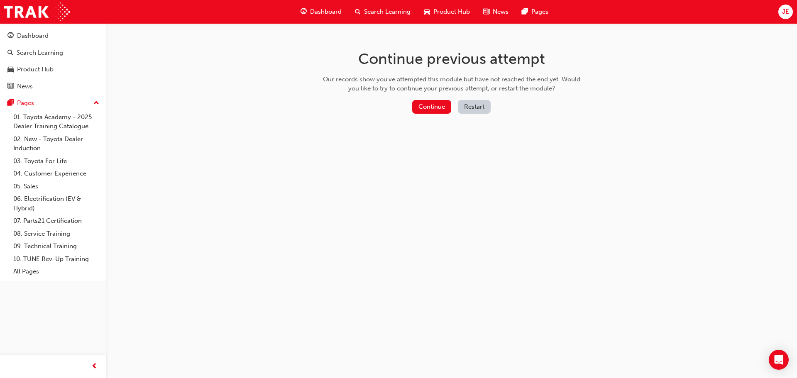
click at [480, 104] on button "Restart" at bounding box center [474, 107] width 33 height 14
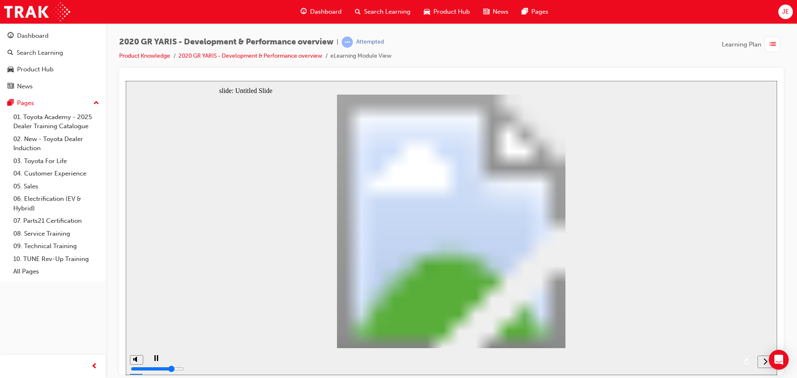
click at [154, 361] on icon "play/pause" at bounding box center [156, 358] width 4 height 6
click at [325, 11] on span "Dashboard" at bounding box center [326, 12] width 32 height 10
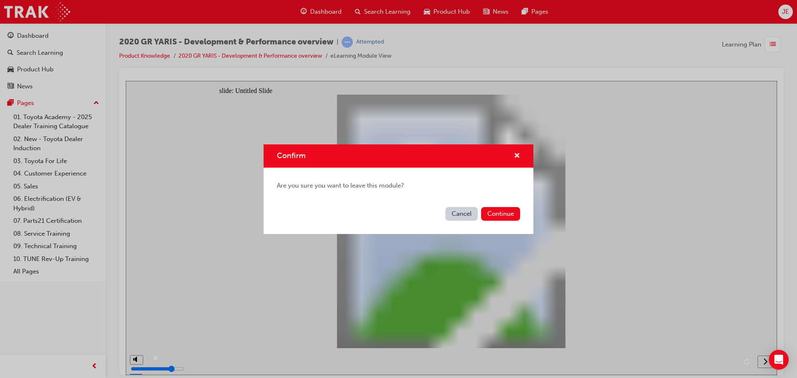
click at [466, 213] on button "Cancel" at bounding box center [462, 214] width 32 height 14
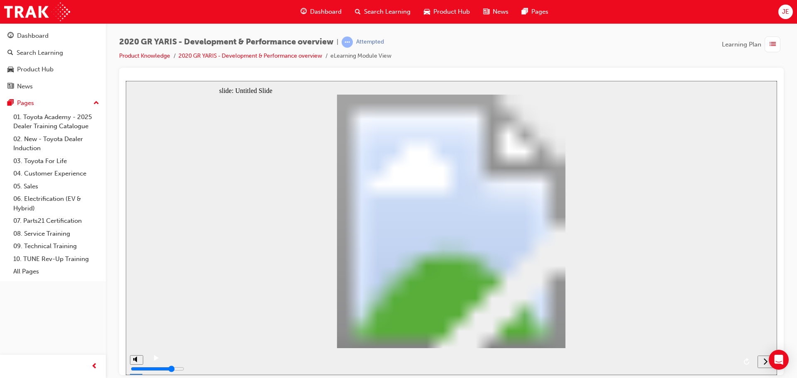
click at [327, 11] on span "Dashboard" at bounding box center [326, 12] width 32 height 10
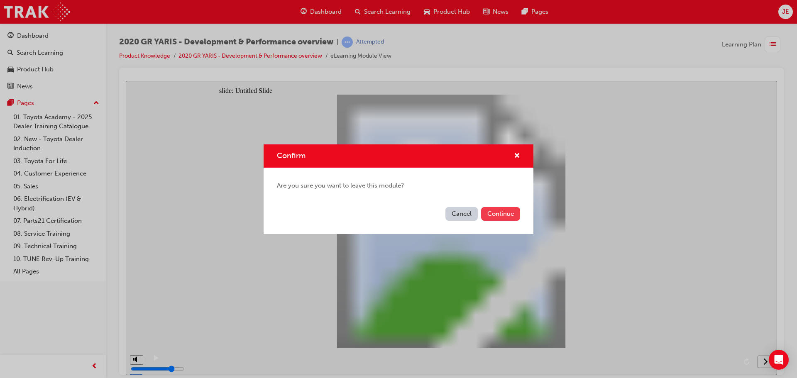
click at [507, 213] on button "Continue" at bounding box center [500, 214] width 39 height 14
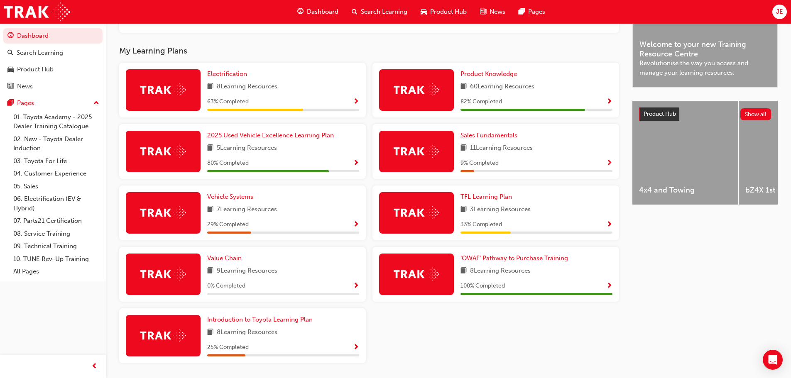
scroll to position [208, 0]
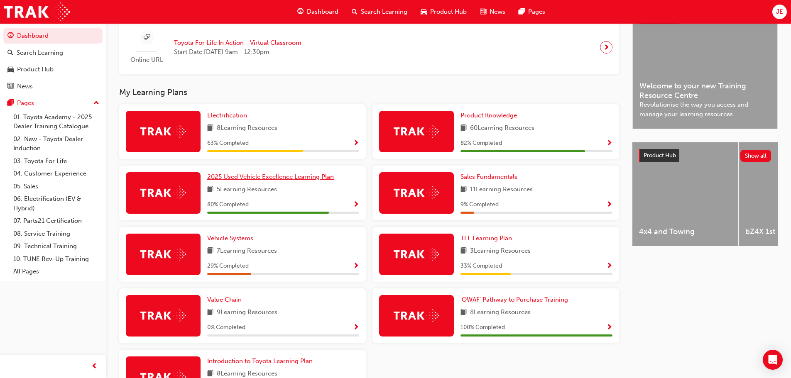
click at [245, 181] on span "2025 Used Vehicle Excellence Learning Plan" at bounding box center [270, 176] width 127 height 7
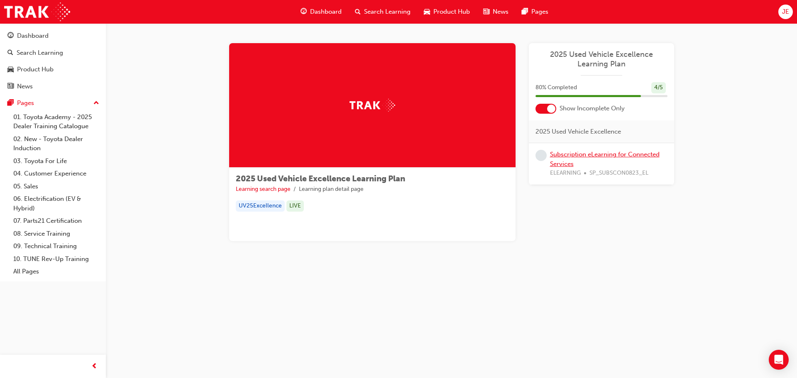
click at [568, 154] on link "Subscription eLearning for Connected Services" at bounding box center [605, 159] width 110 height 17
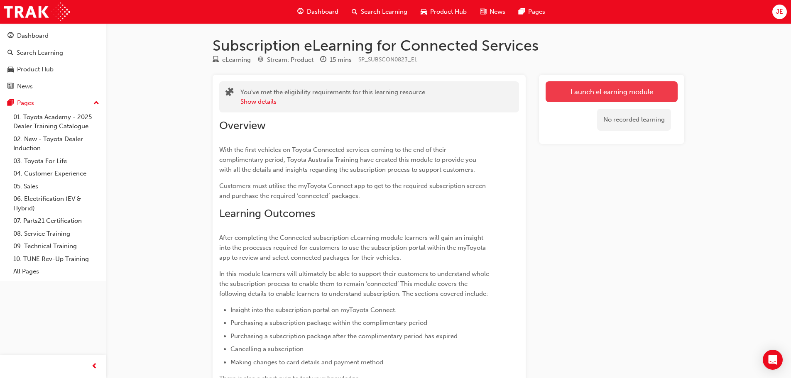
click at [579, 92] on link "Launch eLearning module" at bounding box center [612, 91] width 132 height 21
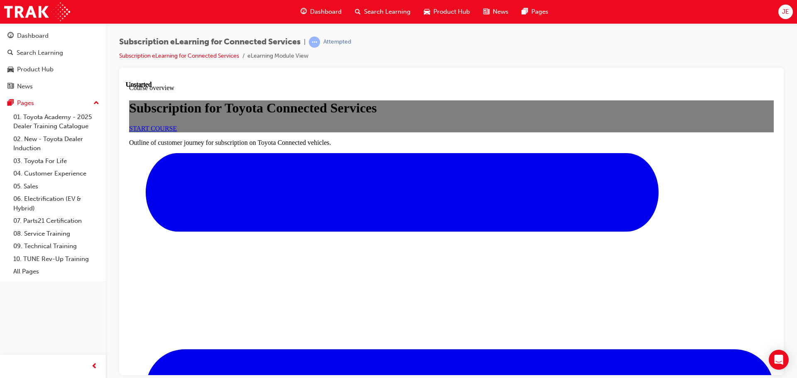
click at [177, 132] on span "START COURSE" at bounding box center [153, 128] width 48 height 7
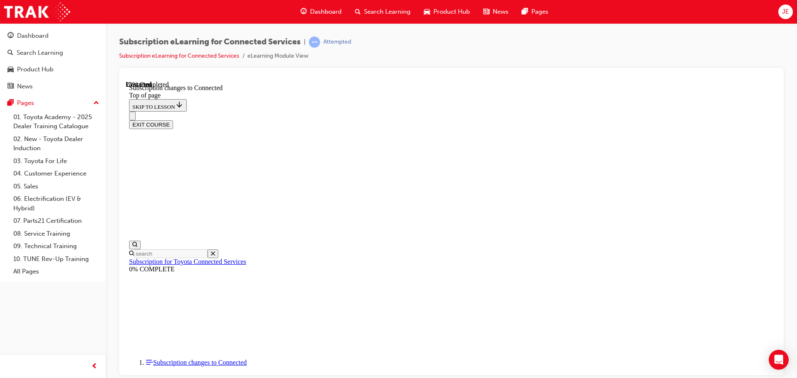
scroll to position [454, 0]
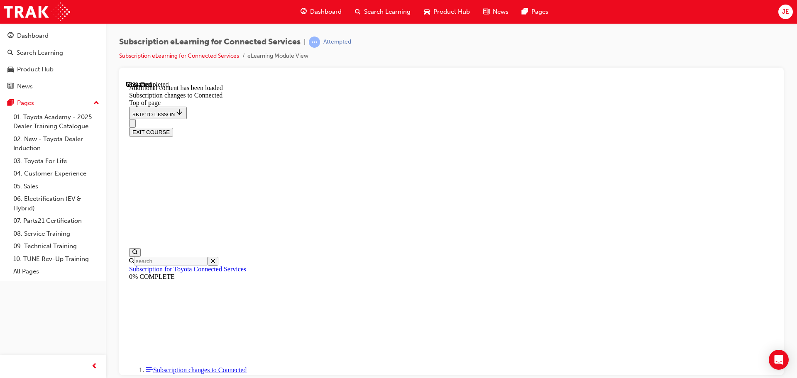
scroll to position [1008, 0]
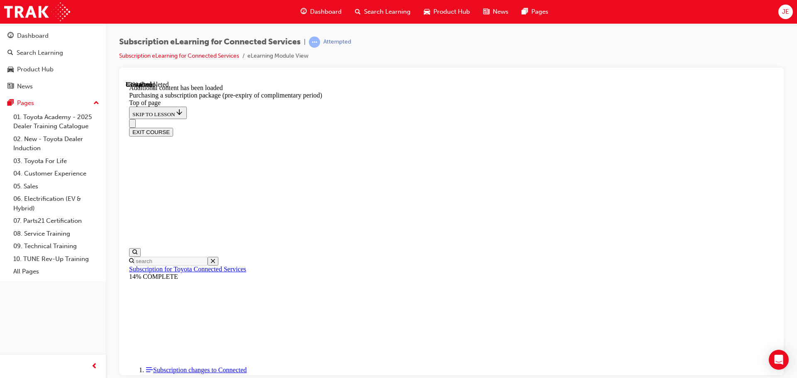
scroll to position [708, 0]
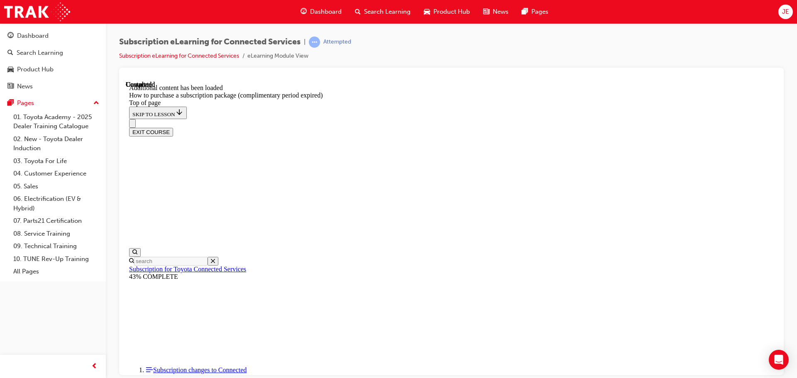
scroll to position [828, 0]
